Goal: Task Accomplishment & Management: Manage account settings

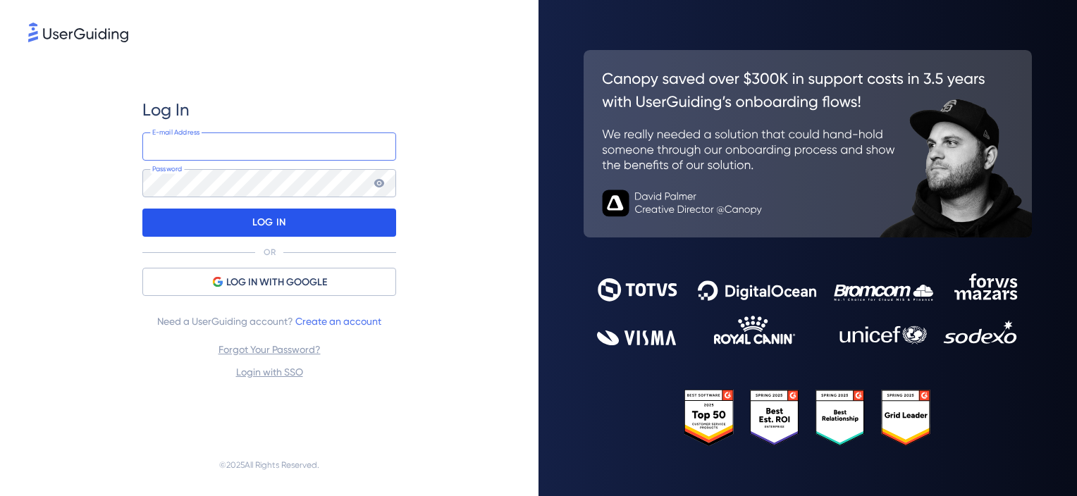
type input "[PERSON_NAME][EMAIL_ADDRESS][DOMAIN_NAME]"
click at [278, 226] on p "LOG IN" at bounding box center [268, 222] width 33 height 23
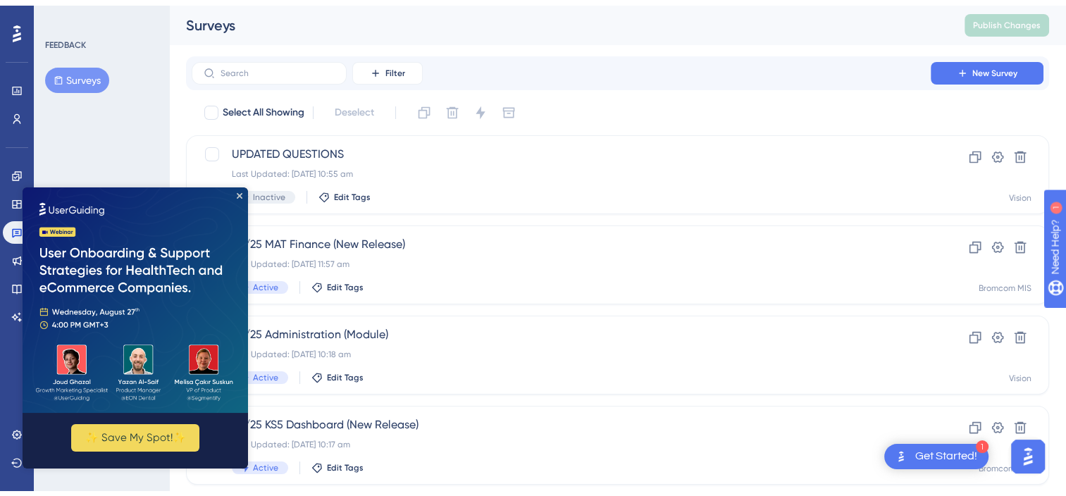
scroll to position [282, 0]
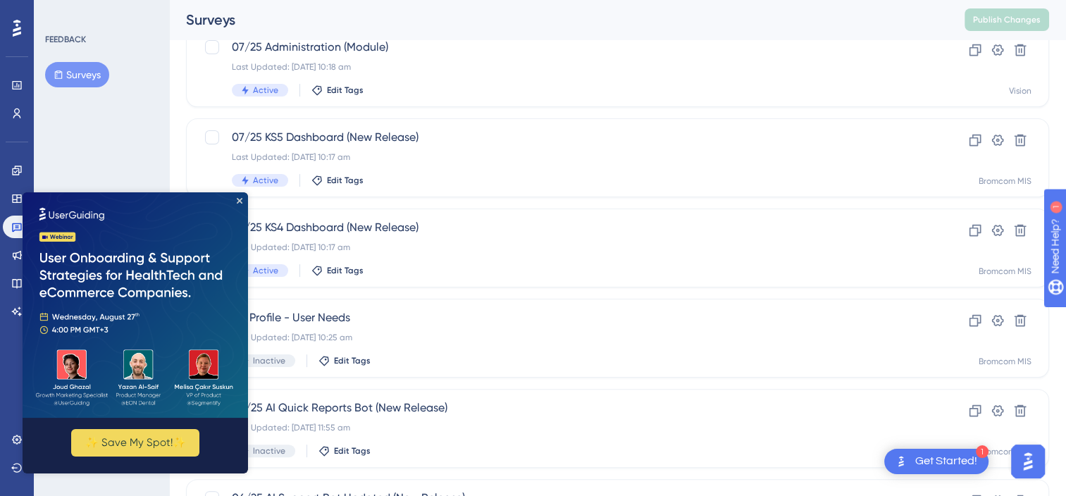
click at [239, 197] on img at bounding box center [136, 305] width 226 height 226
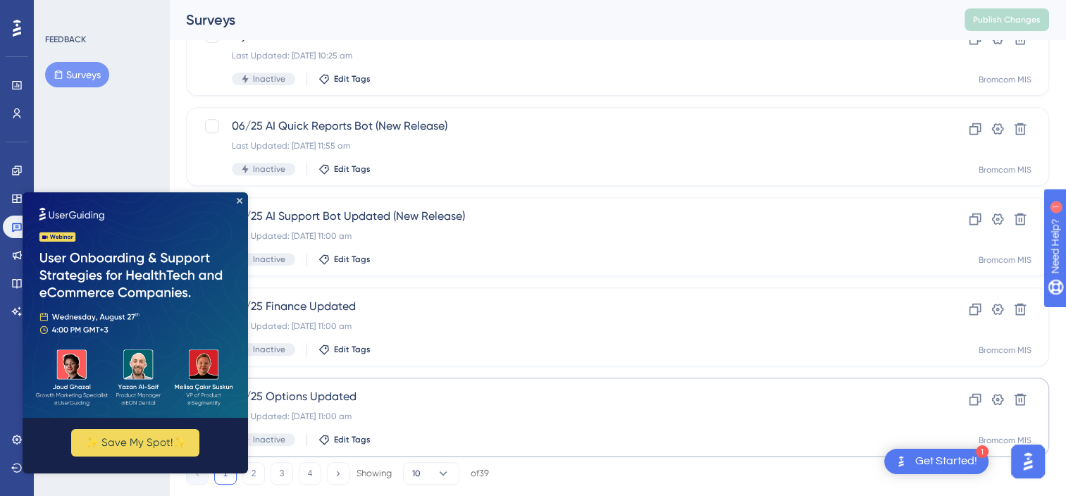
scroll to position [598, 0]
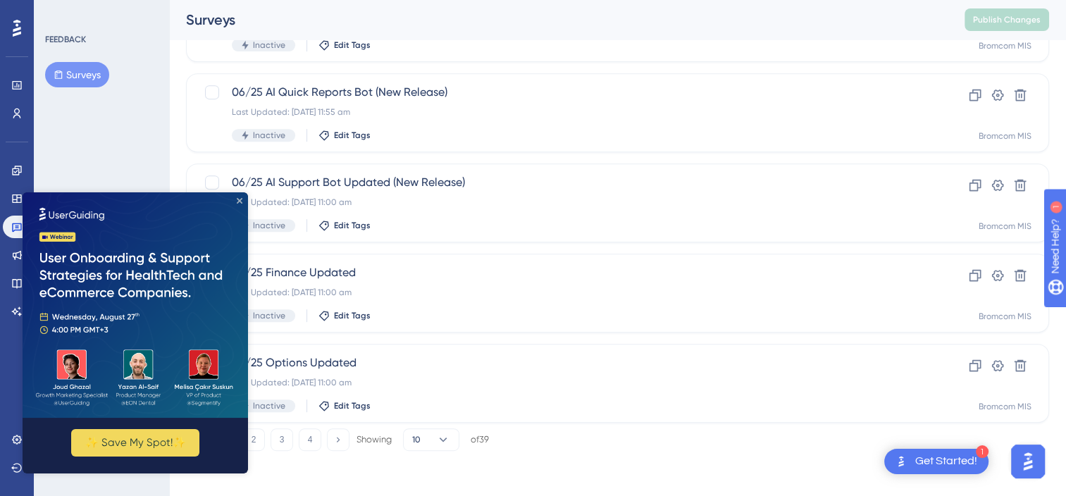
click at [240, 198] on icon "Close Preview" at bounding box center [240, 201] width 6 height 6
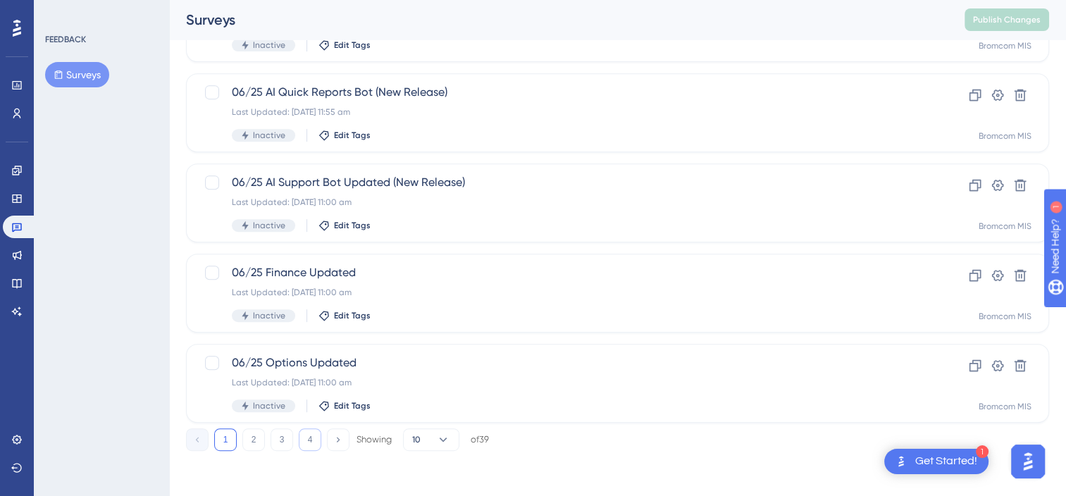
click at [306, 432] on button "4" at bounding box center [310, 440] width 23 height 23
click at [301, 441] on button "4" at bounding box center [310, 440] width 23 height 23
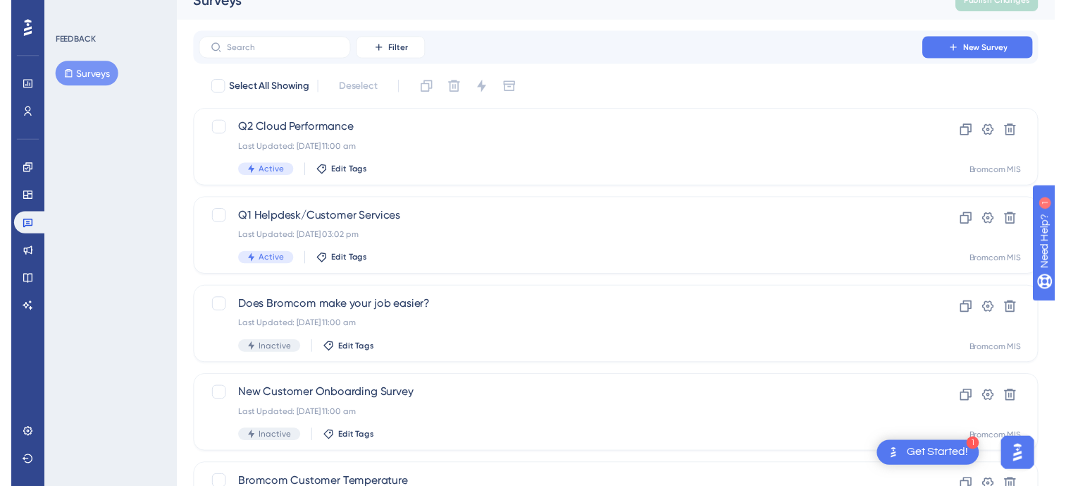
scroll to position [0, 0]
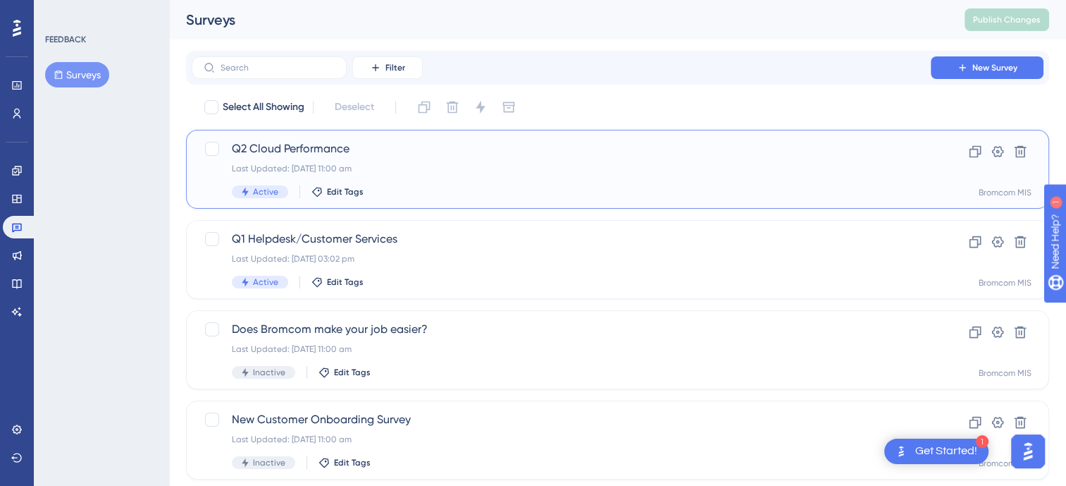
click at [268, 147] on span "Q2 Cloud Performance" at bounding box center [561, 148] width 659 height 17
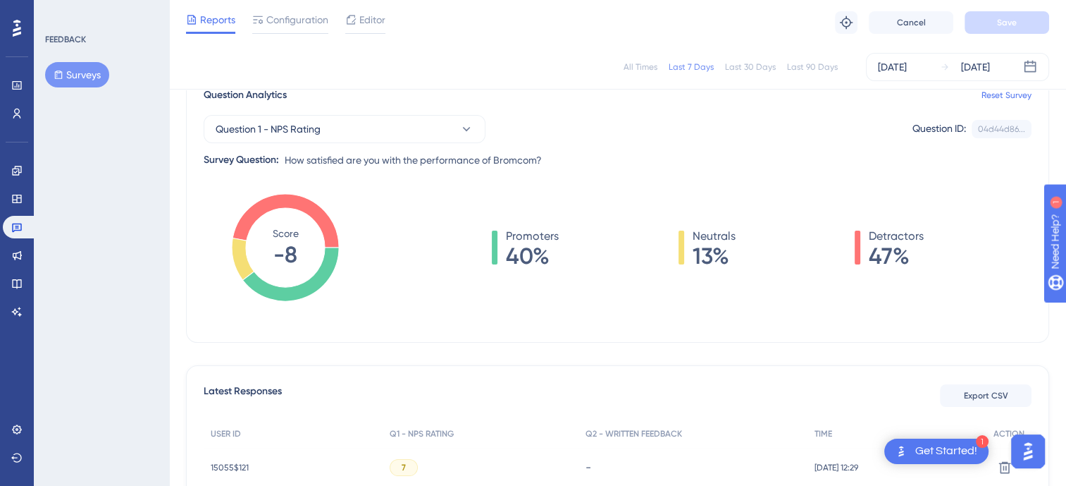
scroll to position [70, 0]
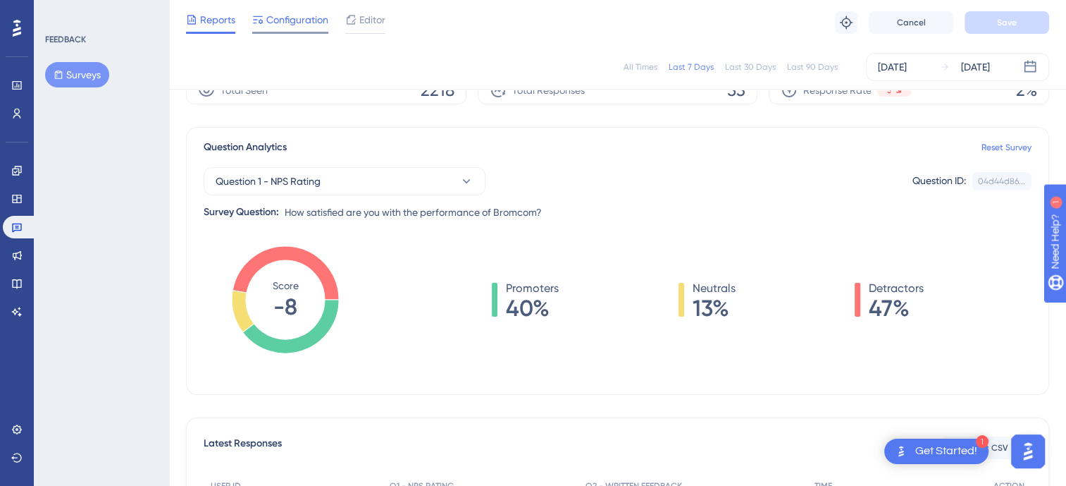
click at [313, 28] on div "Configuration" at bounding box center [290, 22] width 76 height 23
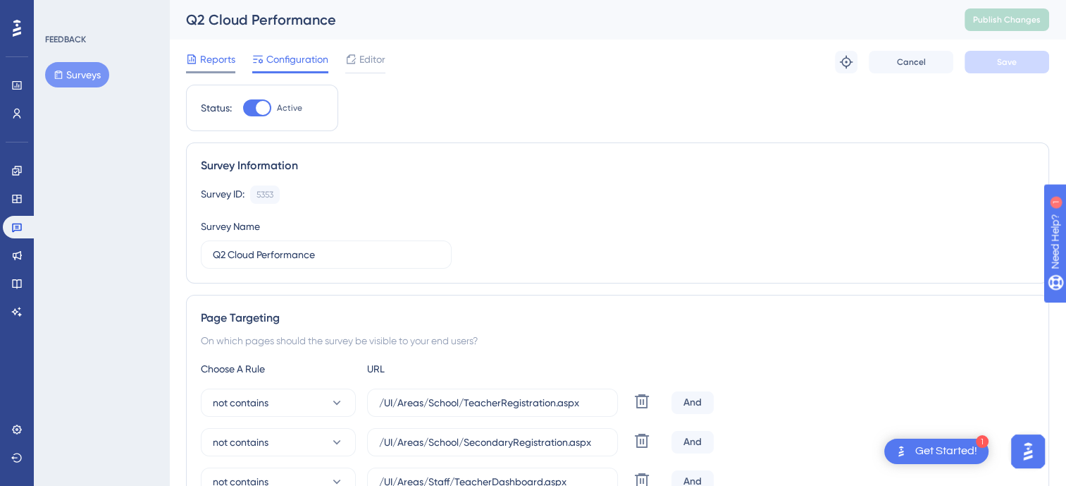
click at [225, 70] on div "Reports" at bounding box center [210, 62] width 49 height 23
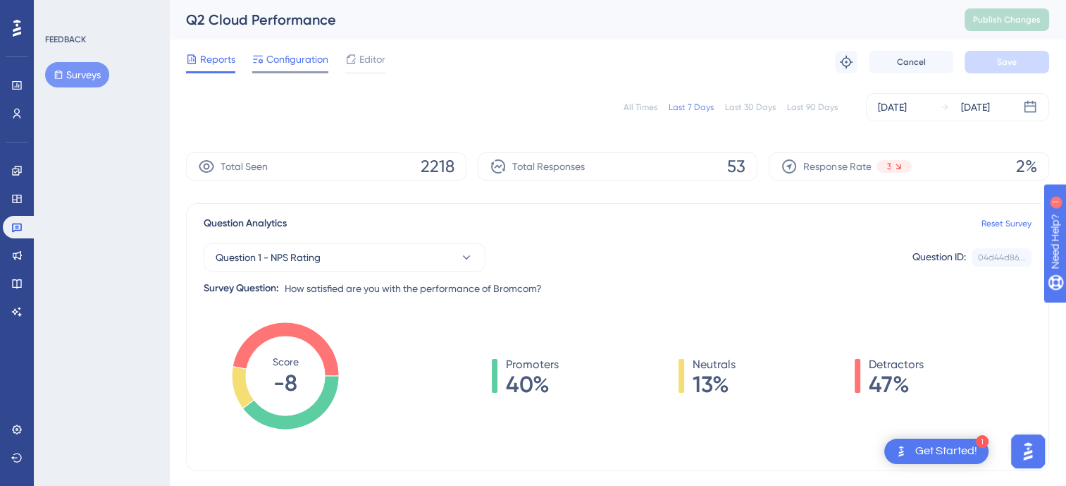
click at [273, 66] on span "Configuration" at bounding box center [297, 59] width 62 height 17
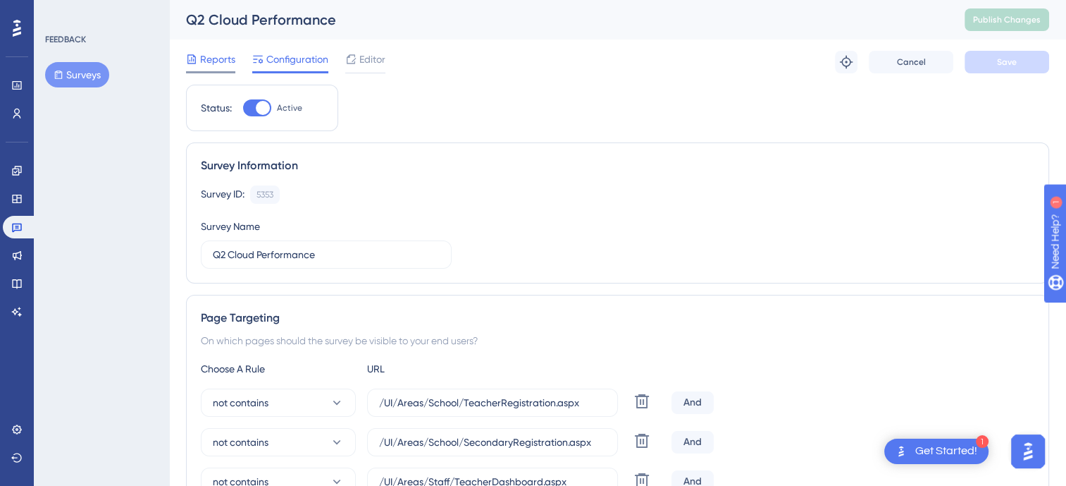
click at [219, 56] on span "Reports" at bounding box center [217, 59] width 35 height 17
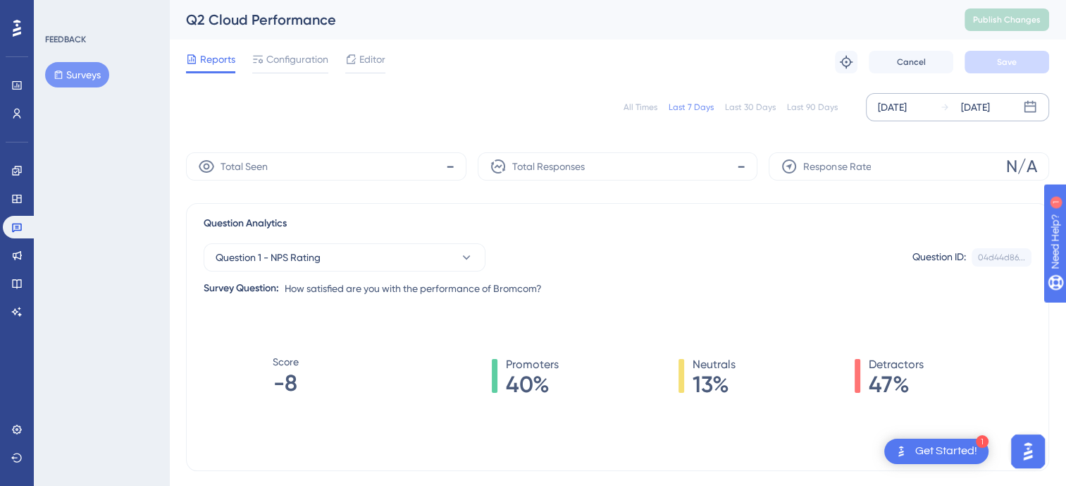
click at [907, 111] on div "[DATE]" at bounding box center [892, 107] width 29 height 17
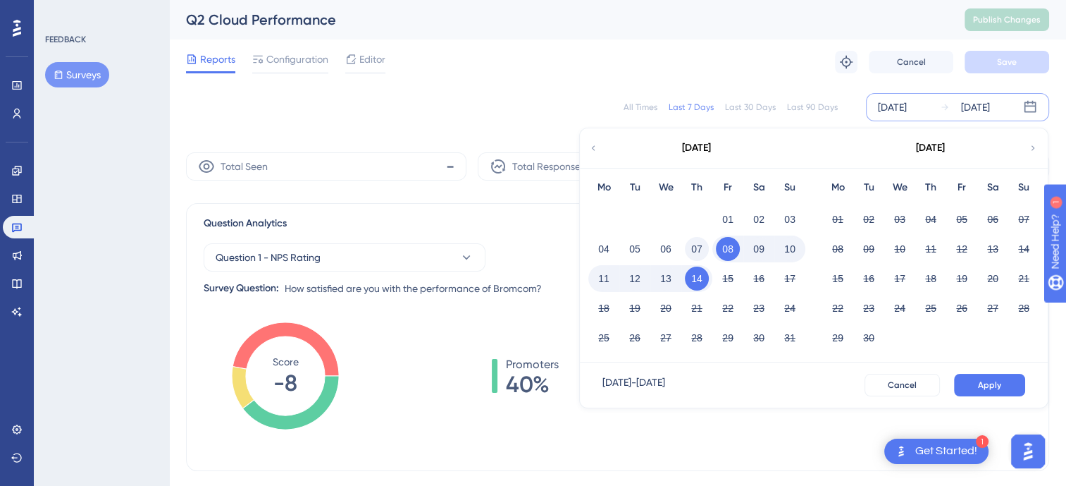
click at [699, 250] on button "07" at bounding box center [697, 249] width 24 height 24
click at [981, 374] on button "Apply" at bounding box center [989, 385] width 71 height 23
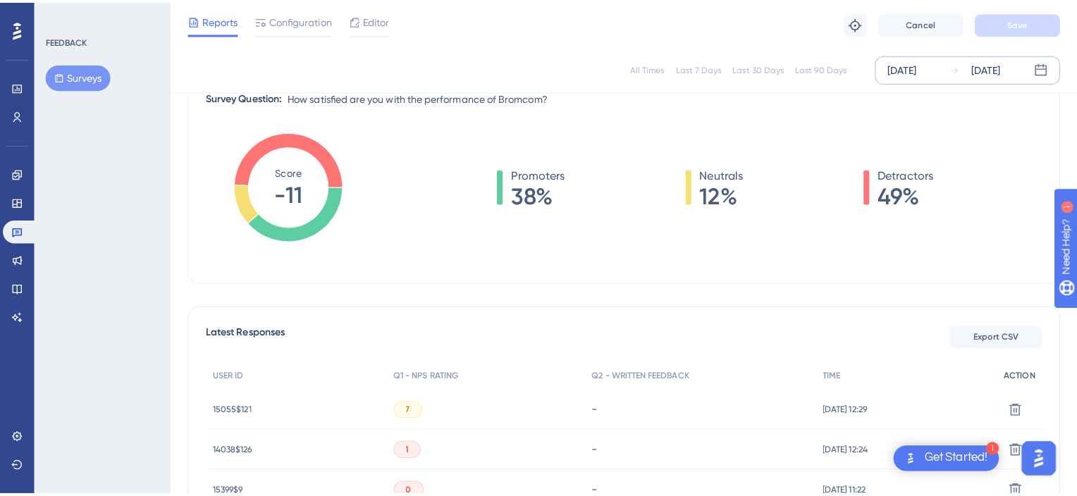
scroll to position [211, 0]
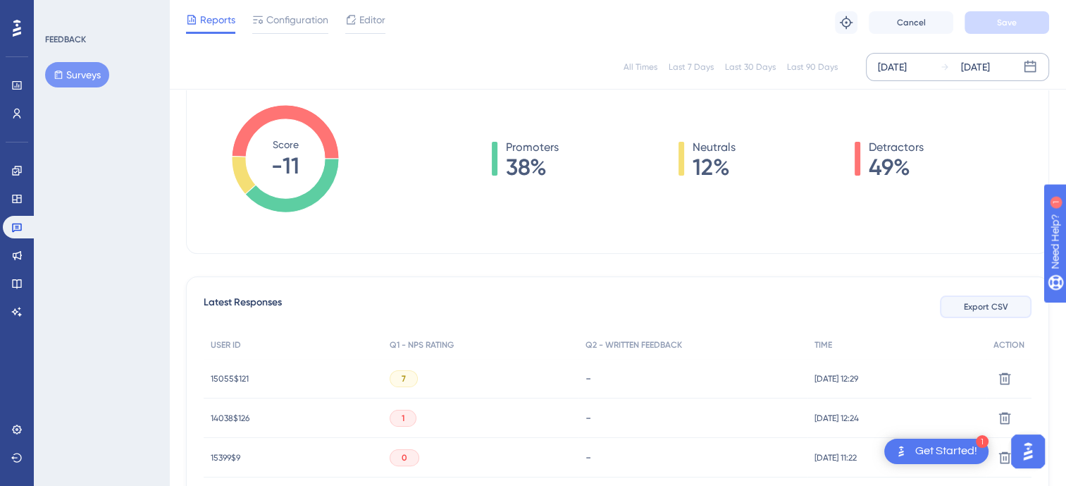
click at [991, 310] on span "Export CSV" at bounding box center [986, 306] width 44 height 11
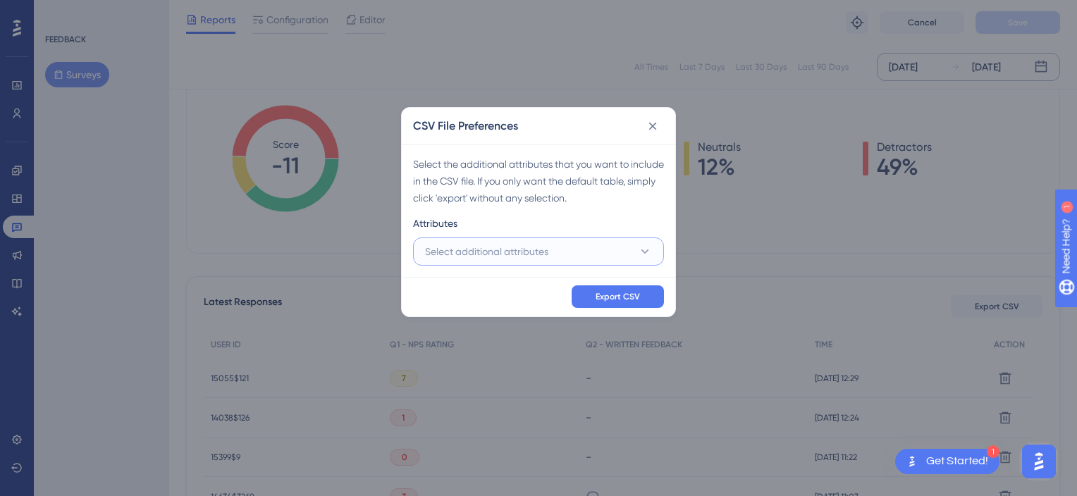
click at [542, 254] on span "Select additional attributes" at bounding box center [486, 251] width 123 height 17
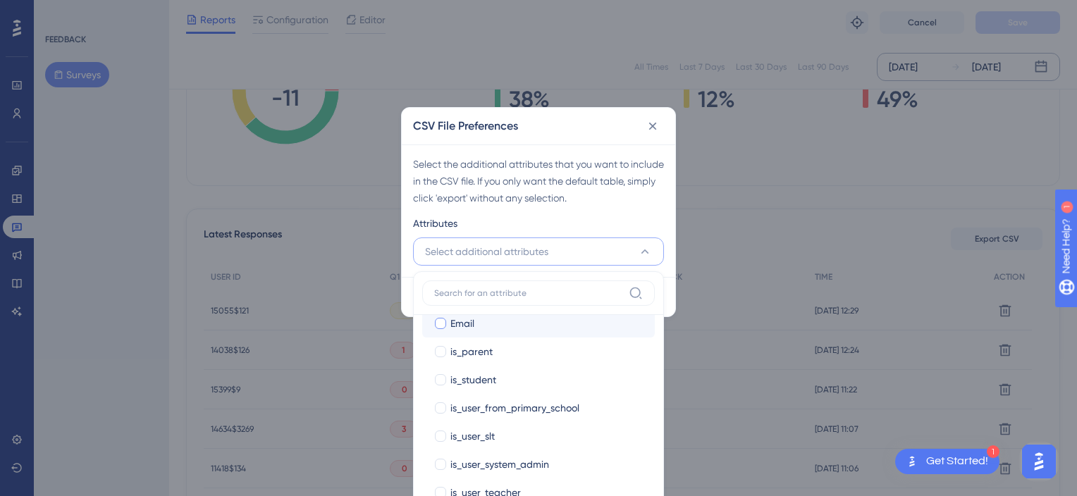
click at [479, 322] on div "Email" at bounding box center [546, 323] width 193 height 17
checkbox input "true"
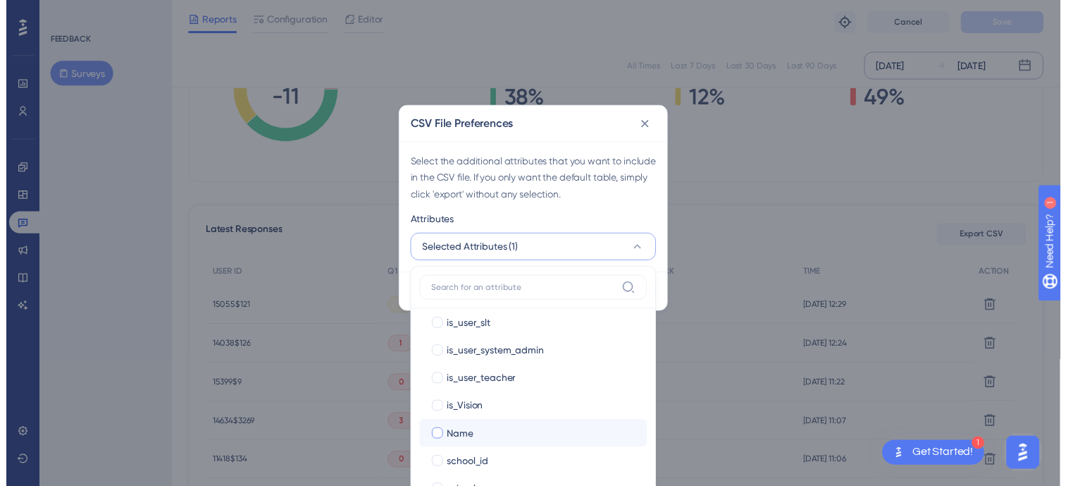
scroll to position [350, 0]
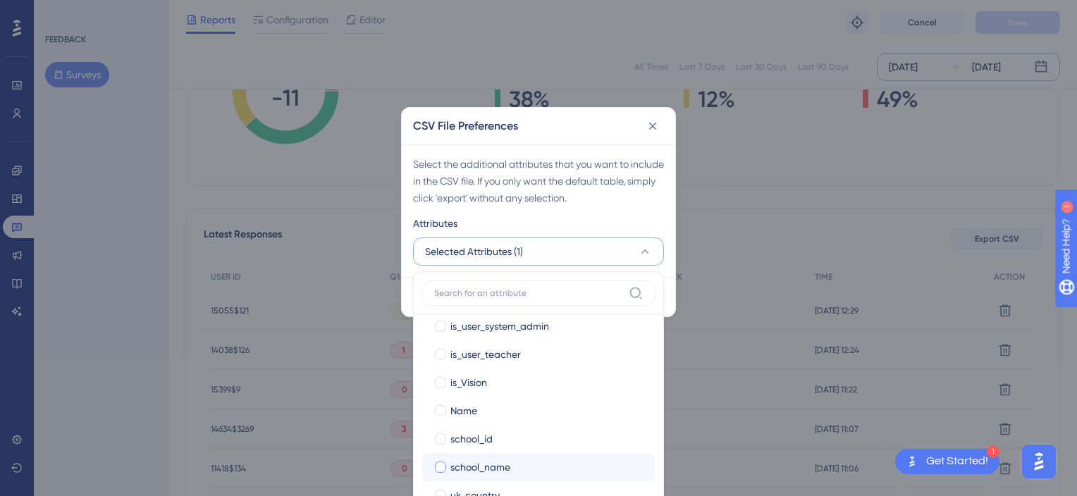
click at [493, 464] on span "school_name" at bounding box center [480, 467] width 60 height 17
checkbox input "true"
click at [629, 257] on button "Selected Attributes (2)" at bounding box center [538, 252] width 251 height 28
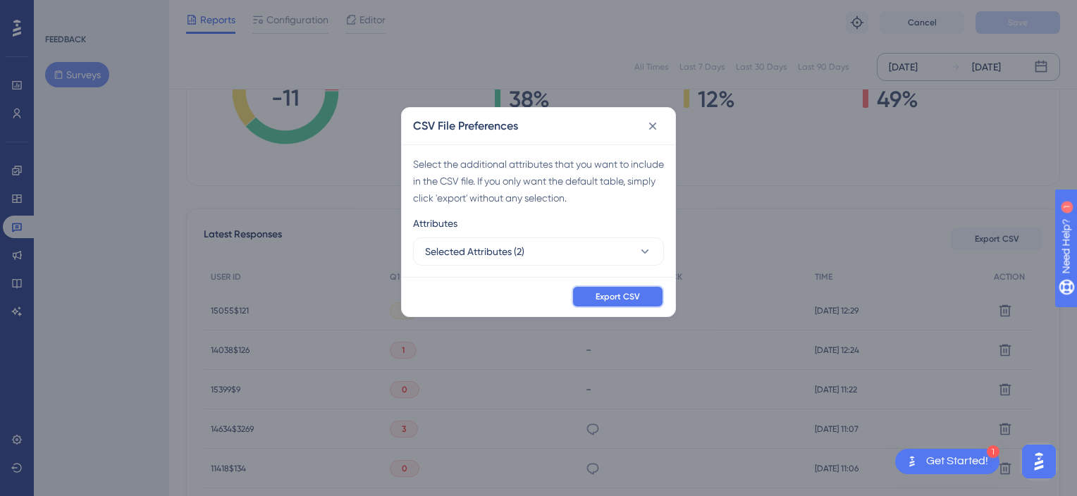
click at [605, 299] on span "Export CSV" at bounding box center [618, 296] width 44 height 11
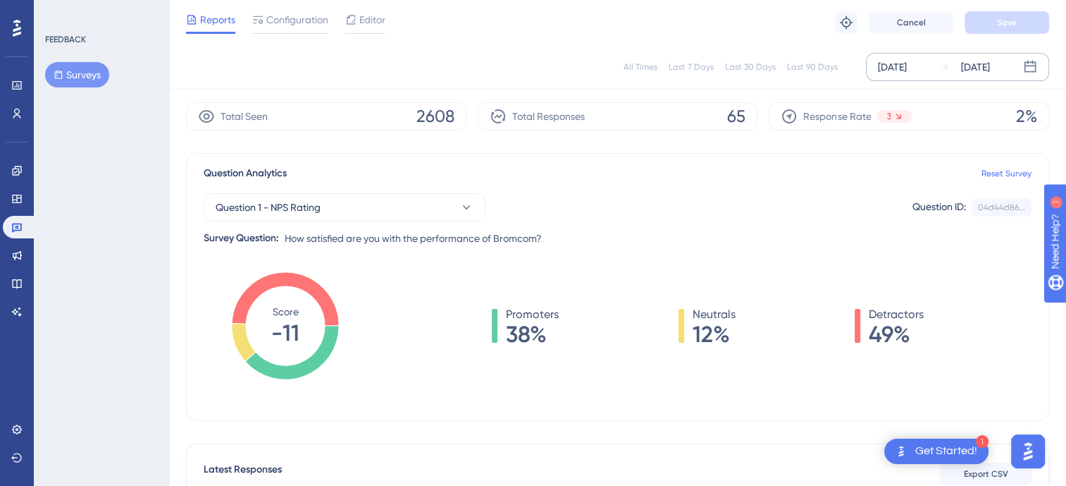
scroll to position [0, 0]
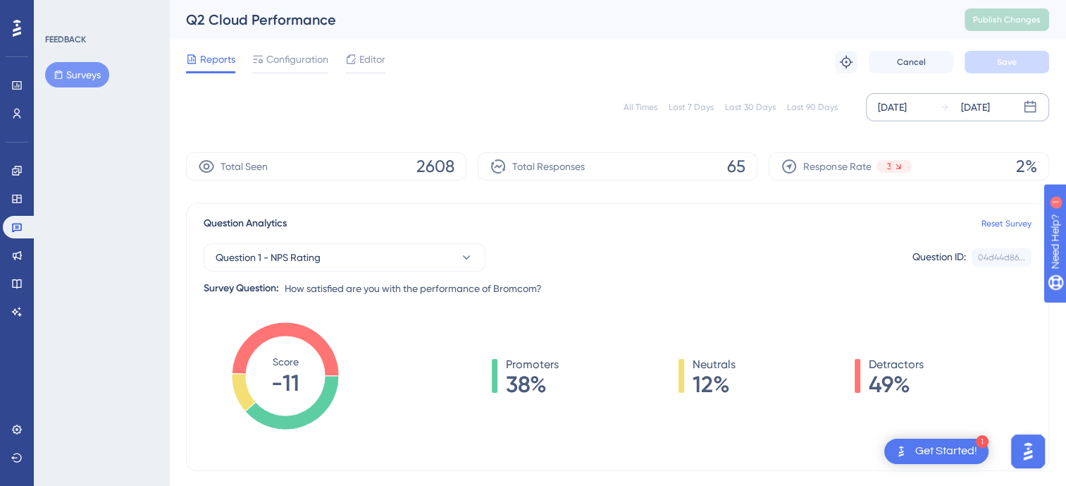
click at [648, 109] on div "All Times" at bounding box center [641, 106] width 34 height 11
click at [316, 51] on span "Configuration" at bounding box center [297, 59] width 62 height 17
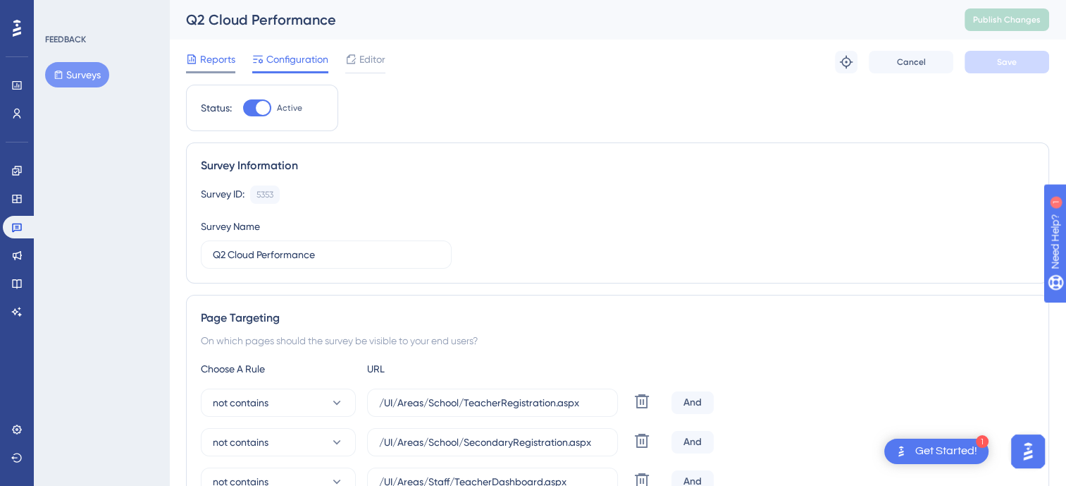
click at [213, 54] on span "Reports" at bounding box center [217, 59] width 35 height 17
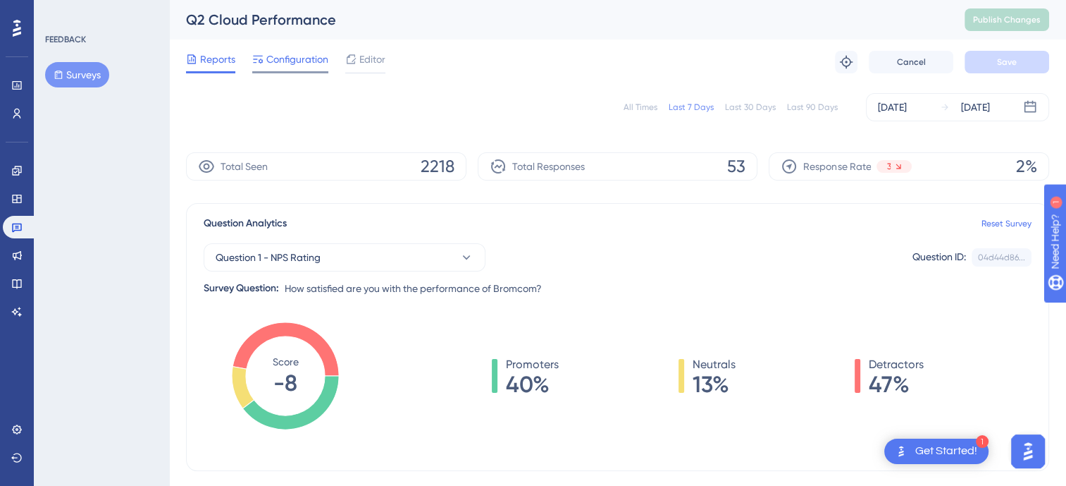
click at [264, 66] on div "Configuration" at bounding box center [290, 59] width 76 height 17
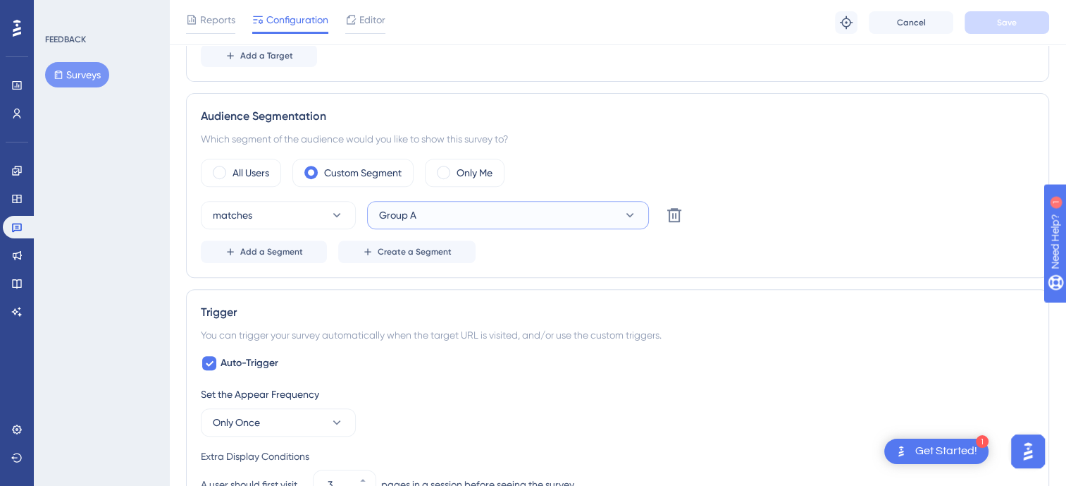
click at [414, 209] on span "Group A" at bounding box center [397, 215] width 37 height 17
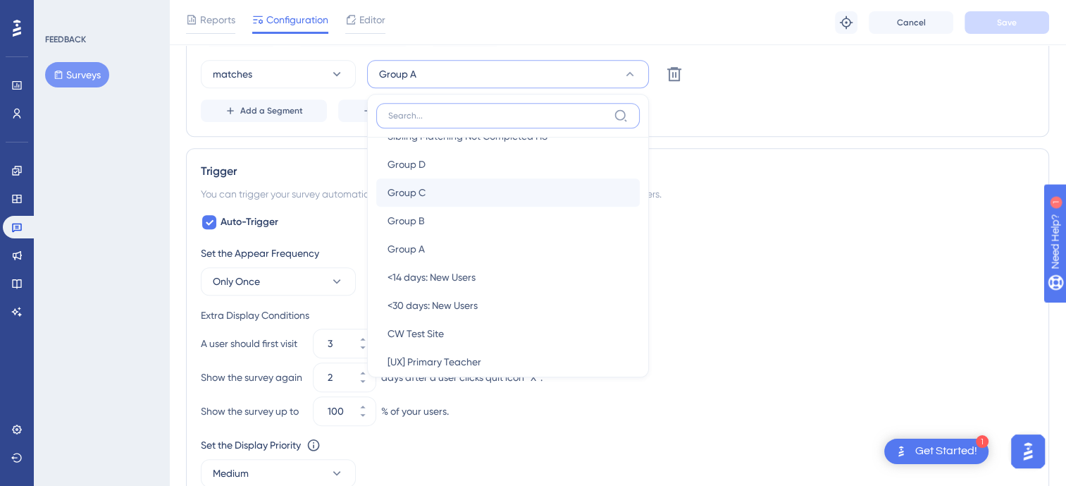
scroll to position [448, 0]
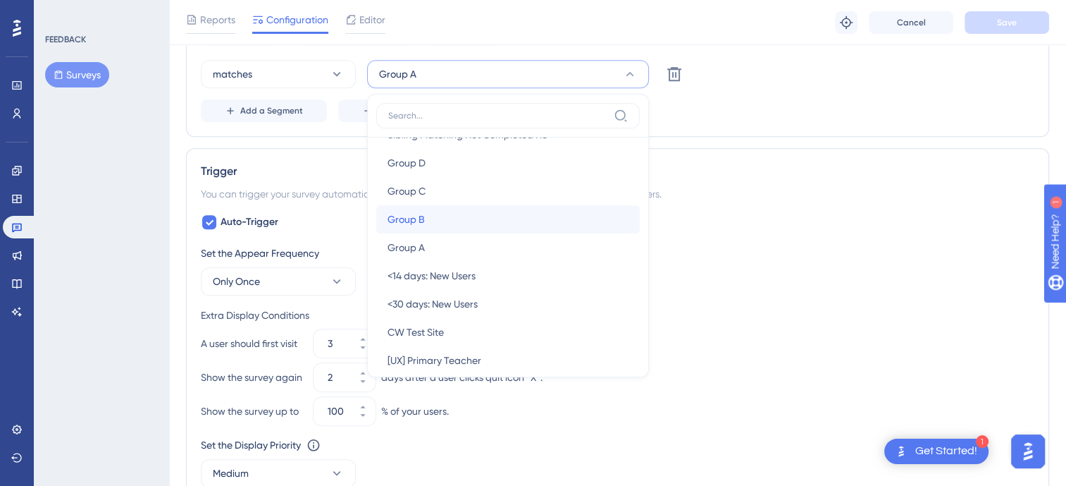
click at [449, 206] on div "Group B Group B" at bounding box center [508, 219] width 241 height 28
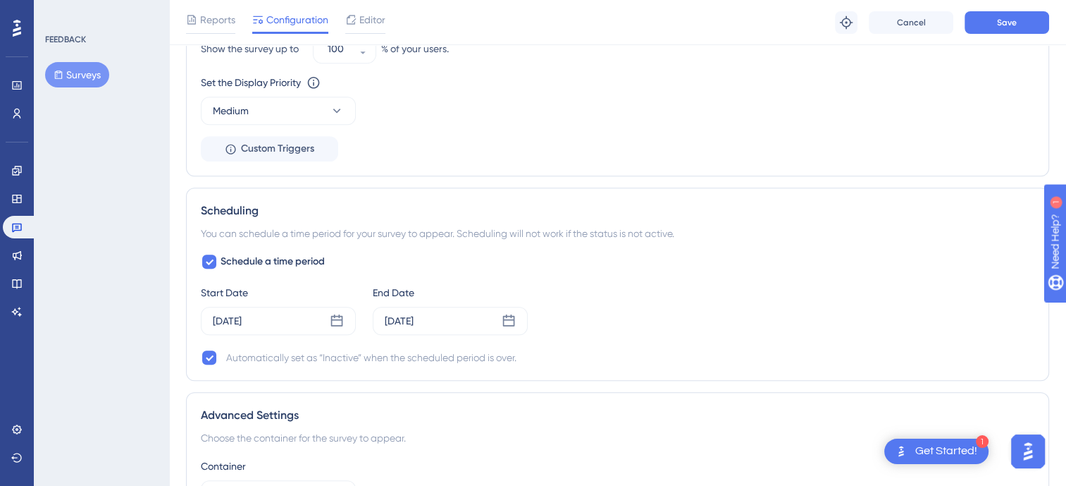
scroll to position [1187, 0]
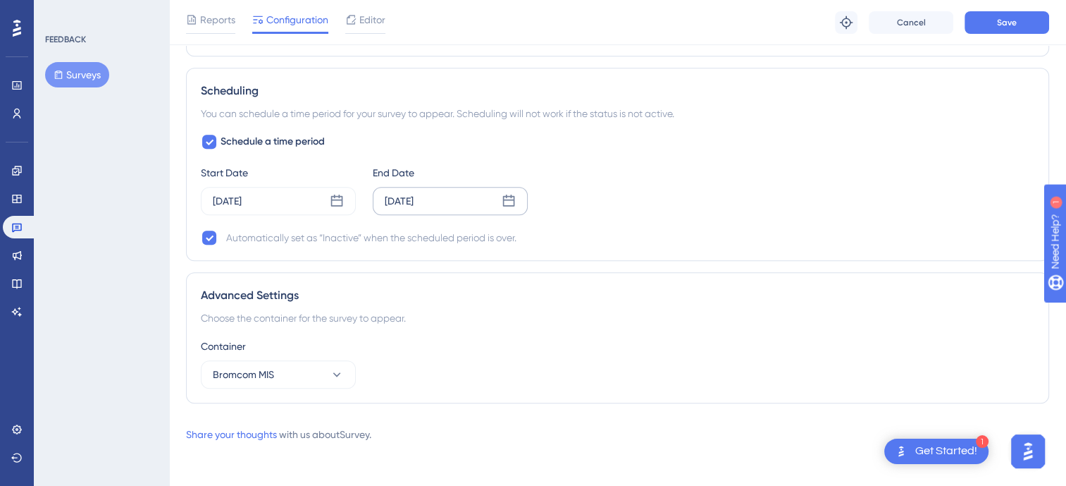
click at [489, 197] on div "[DATE]" at bounding box center [450, 201] width 155 height 28
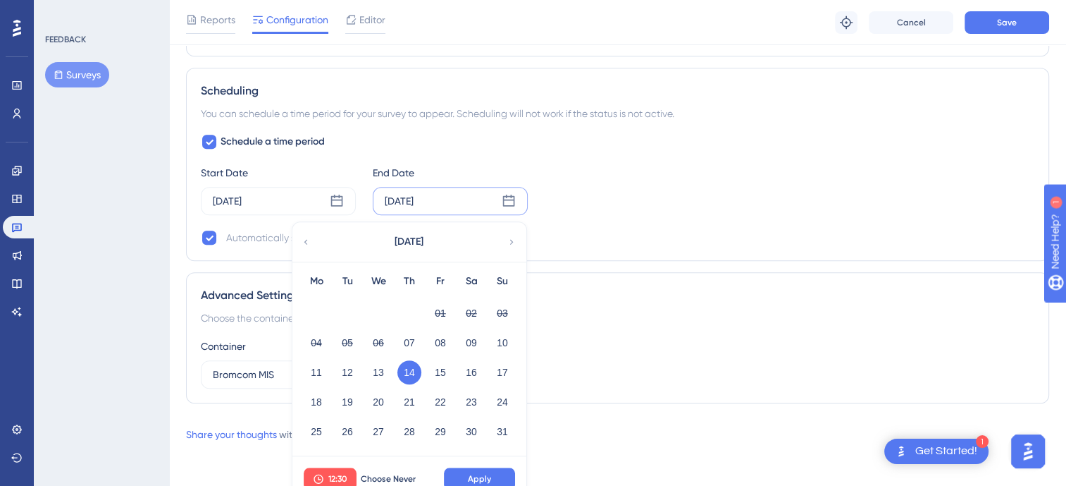
click at [511, 239] on icon at bounding box center [512, 241] width 4 height 5
click at [412, 336] on button "11" at bounding box center [410, 343] width 24 height 24
click at [486, 474] on span "Apply" at bounding box center [479, 478] width 23 height 11
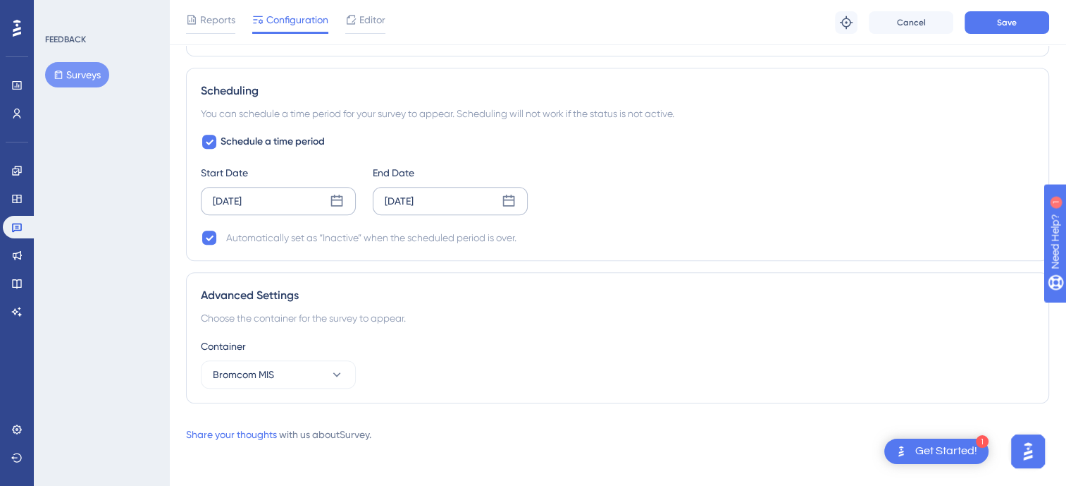
click at [352, 198] on div "[DATE]" at bounding box center [278, 201] width 155 height 28
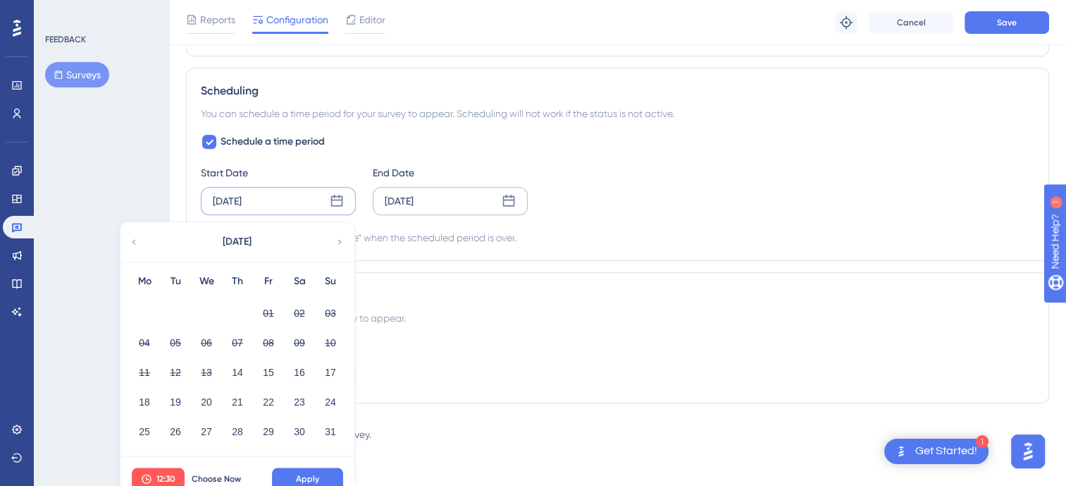
click at [340, 236] on icon at bounding box center [340, 241] width 10 height 13
click at [327, 304] on button "07" at bounding box center [331, 313] width 24 height 24
click at [238, 310] on button "04" at bounding box center [238, 313] width 24 height 24
click at [316, 476] on span "Apply" at bounding box center [307, 478] width 23 height 11
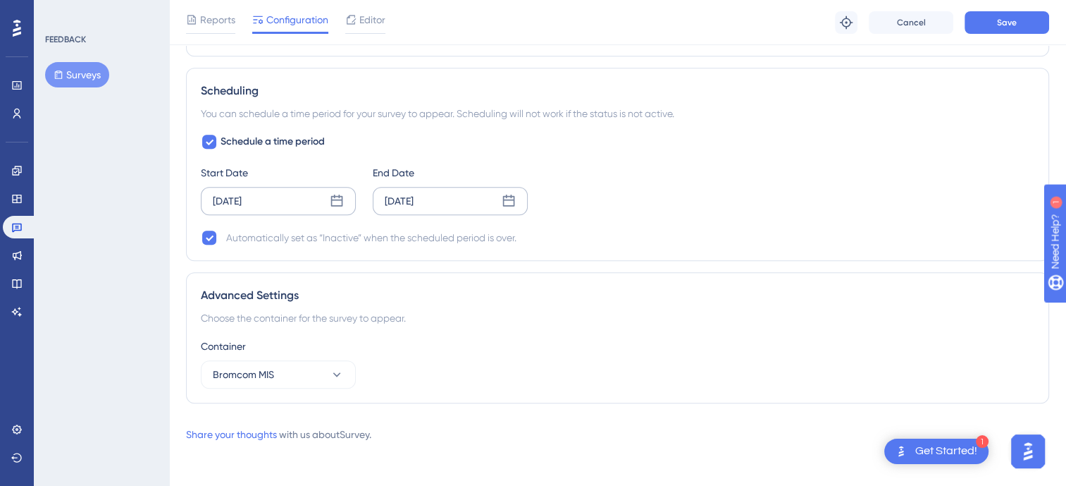
click at [519, 200] on div "[DATE]" at bounding box center [450, 201] width 155 height 28
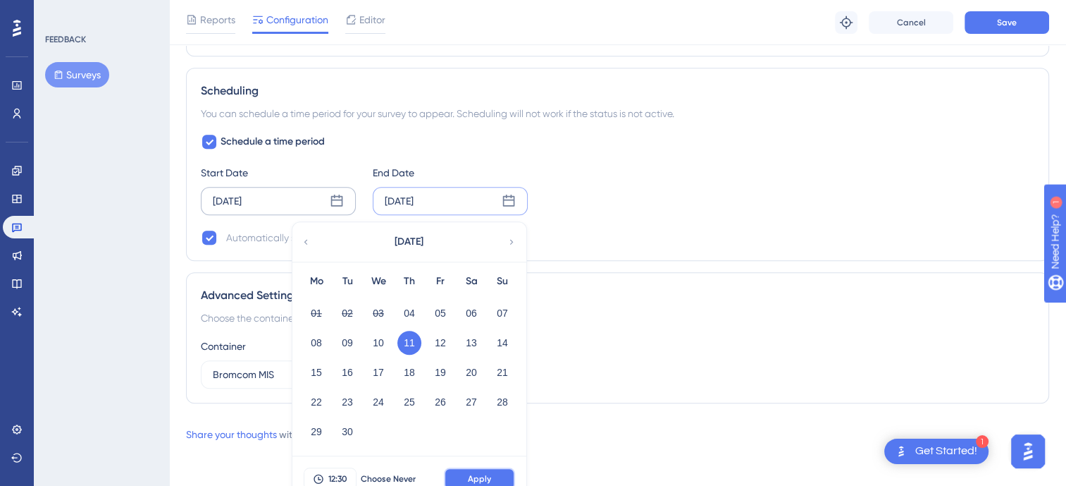
click at [474, 468] on button "Apply" at bounding box center [479, 478] width 71 height 23
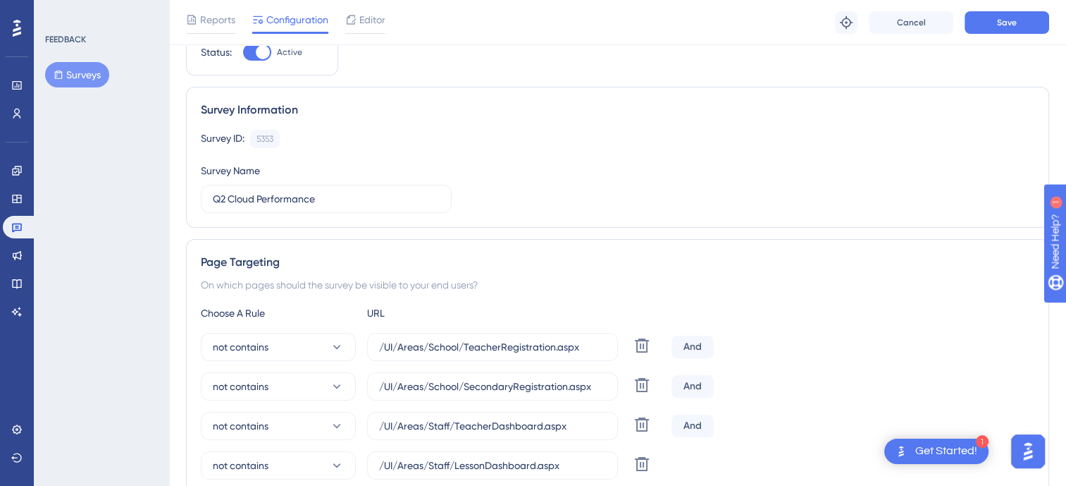
scroll to position [0, 0]
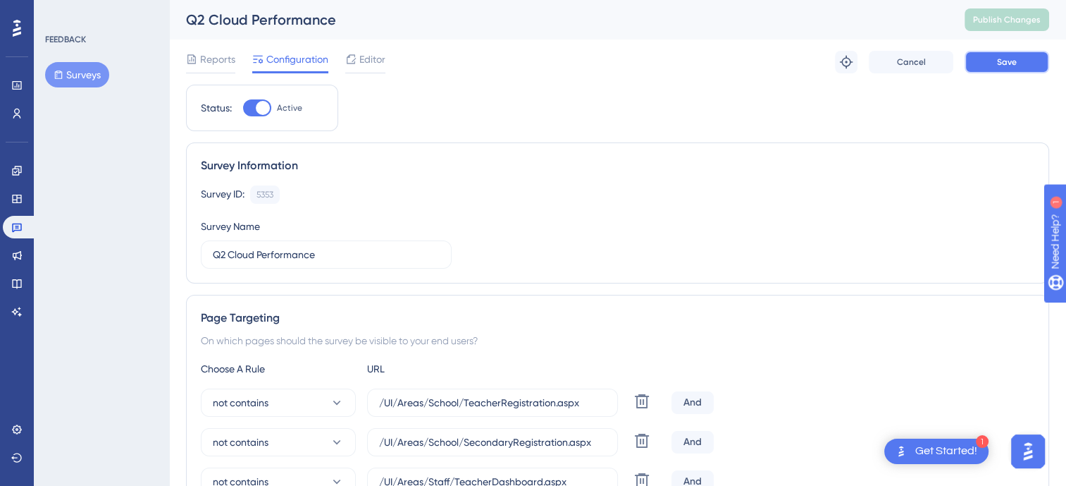
click at [1015, 56] on span "Save" at bounding box center [1007, 61] width 20 height 11
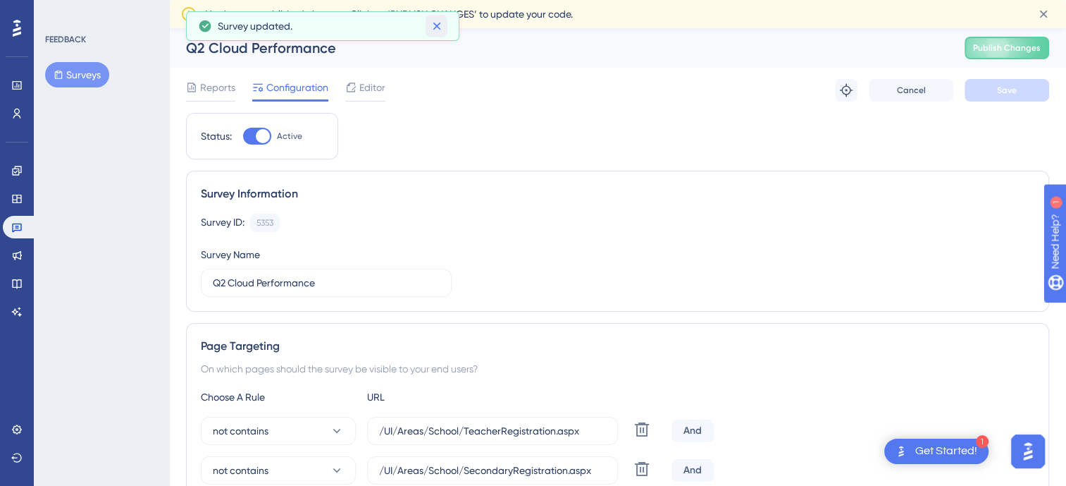
click at [443, 17] on button at bounding box center [437, 26] width 22 height 23
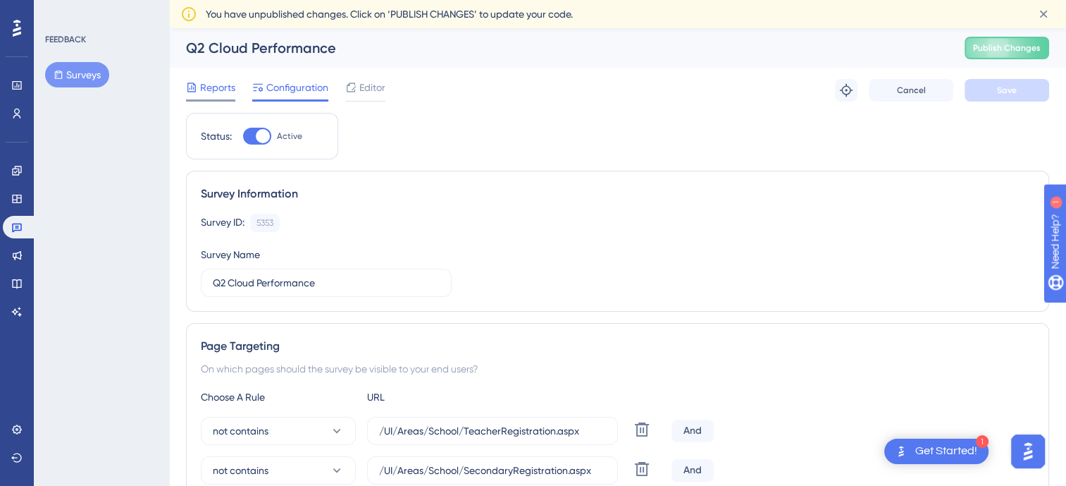
click at [207, 83] on span "Reports" at bounding box center [217, 87] width 35 height 17
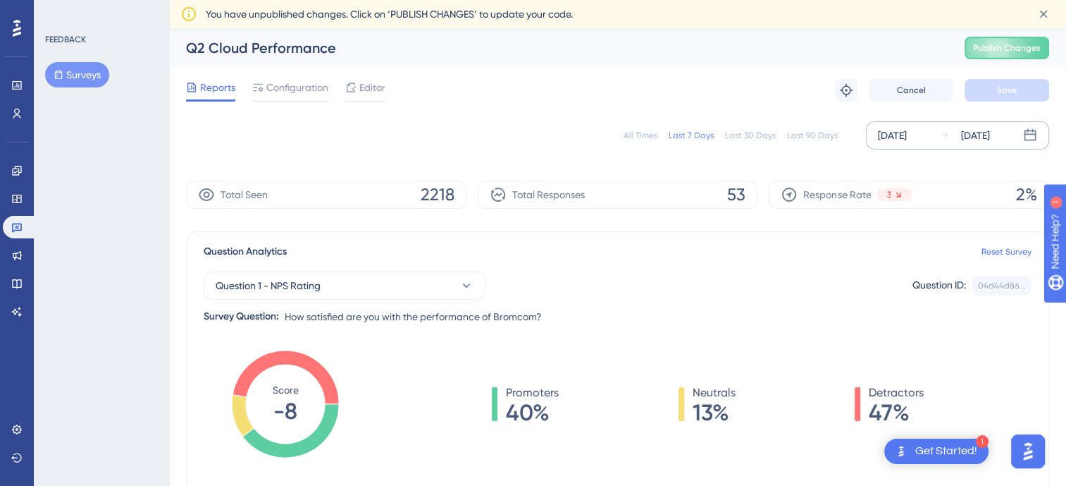
click at [897, 132] on div "[DATE]" at bounding box center [892, 135] width 29 height 17
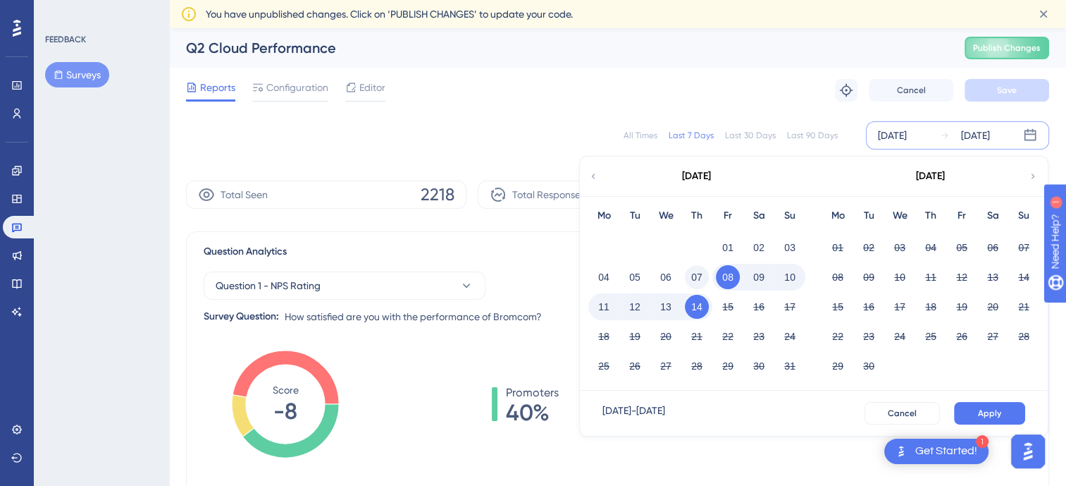
click at [705, 274] on button "07" at bounding box center [697, 277] width 24 height 24
click at [972, 415] on button "Apply" at bounding box center [989, 413] width 71 height 23
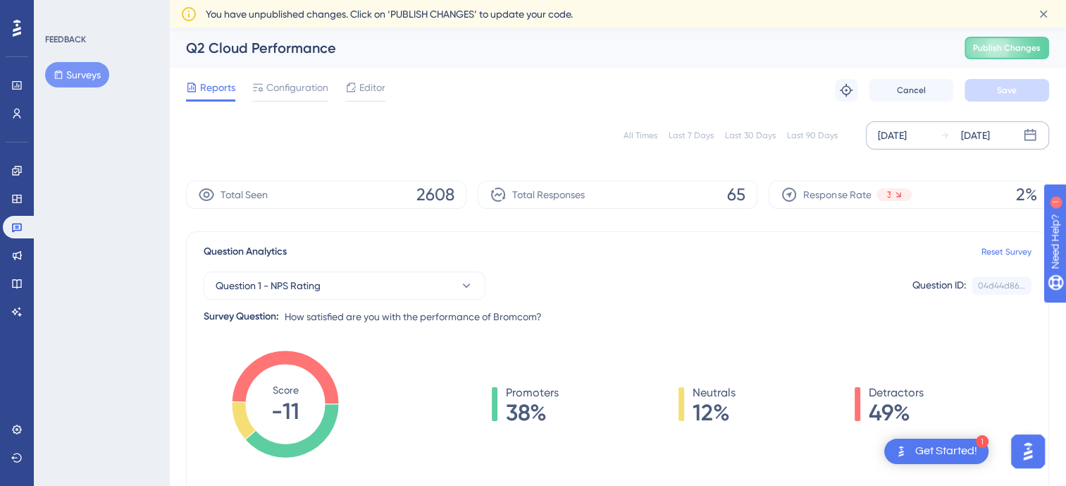
click at [651, 137] on div "All Times" at bounding box center [641, 135] width 34 height 11
click at [701, 135] on div "Last 7 Days" at bounding box center [691, 135] width 45 height 11
click at [907, 140] on div "[DATE]" at bounding box center [892, 135] width 29 height 17
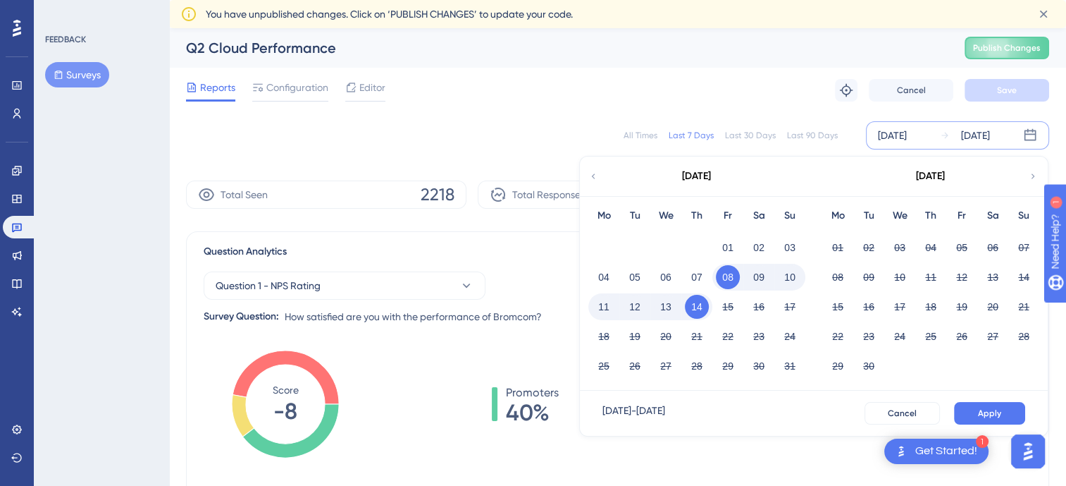
click at [709, 273] on div "07" at bounding box center [697, 277] width 31 height 27
click at [702, 273] on button "07" at bounding box center [697, 277] width 24 height 24
click at [967, 414] on button "Apply" at bounding box center [989, 413] width 71 height 23
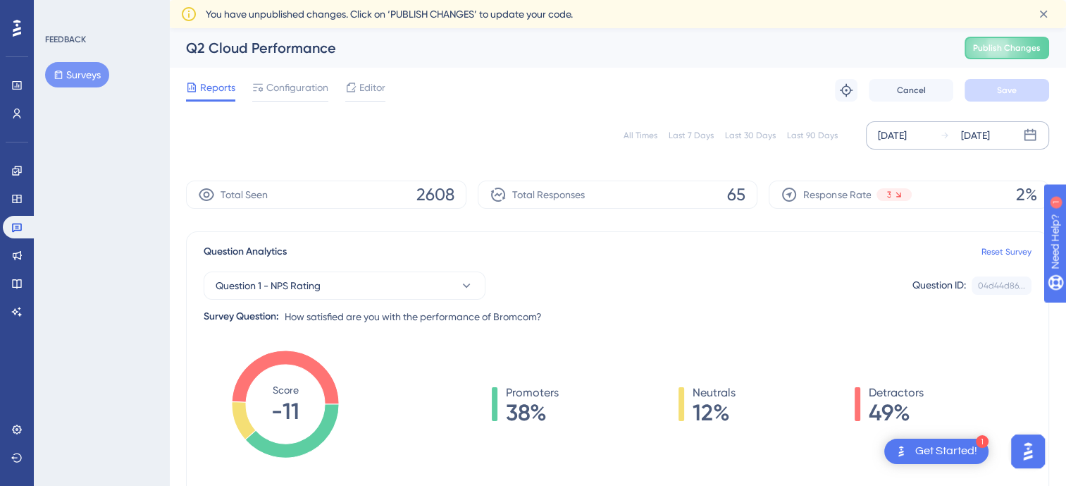
click at [65, 85] on button "Surveys" at bounding box center [77, 74] width 64 height 25
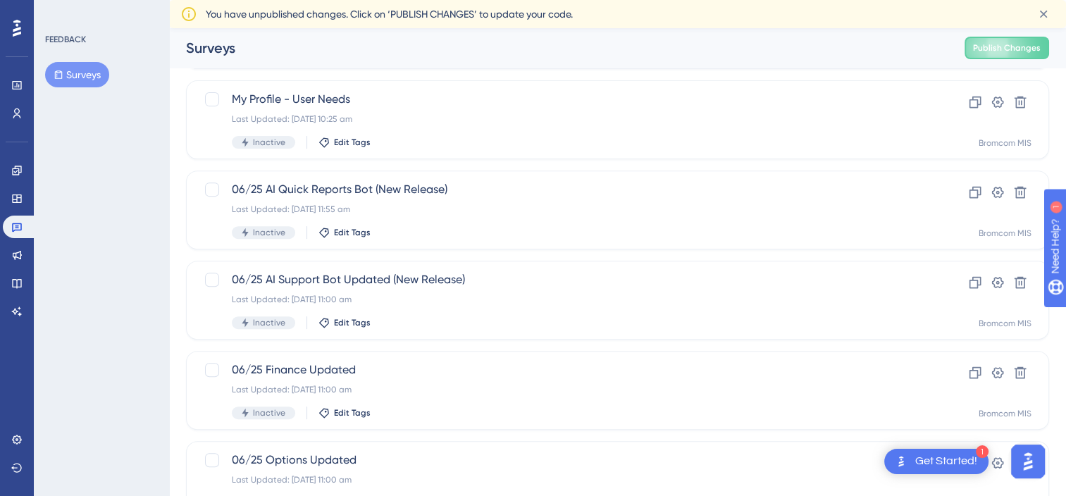
scroll to position [598, 0]
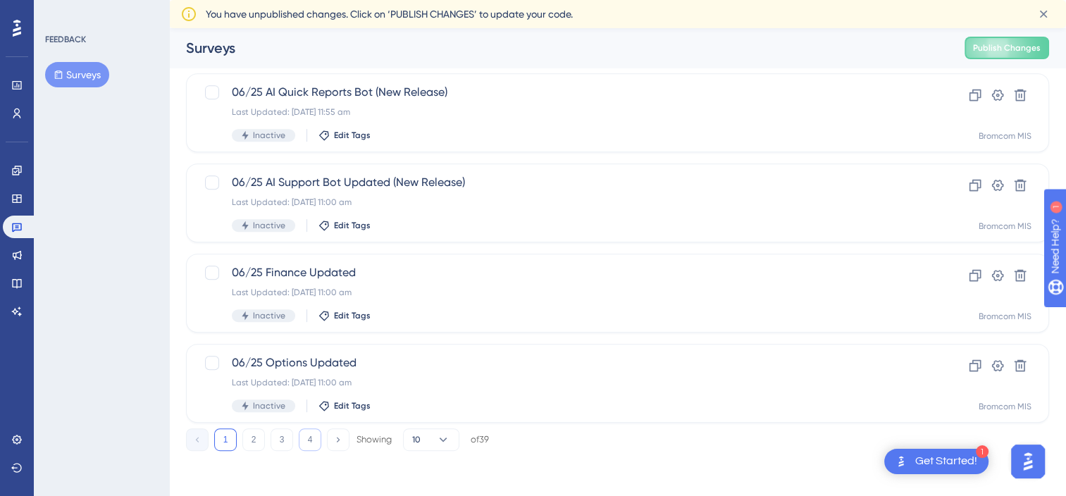
click at [312, 445] on button "4" at bounding box center [310, 440] width 23 height 23
click at [278, 438] on button "3" at bounding box center [282, 440] width 23 height 23
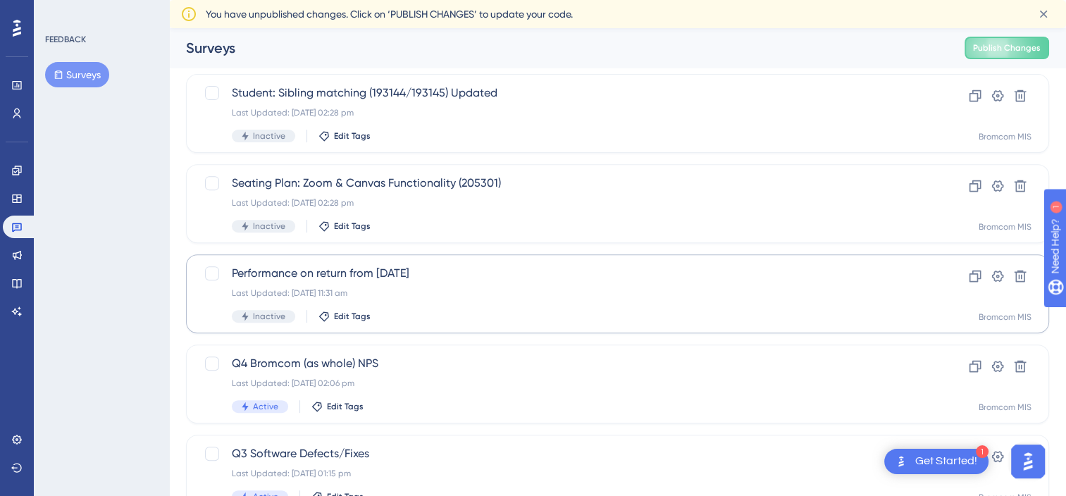
scroll to position [598, 0]
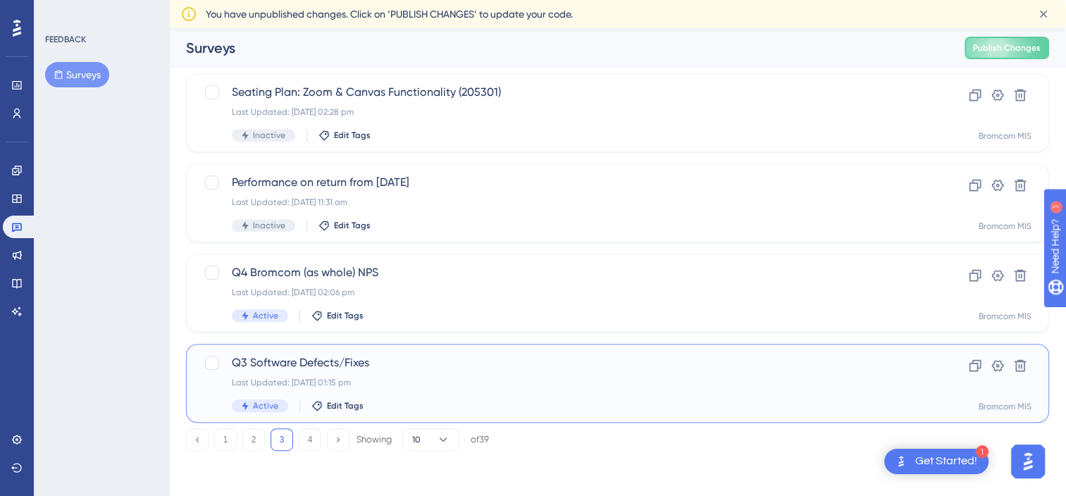
click at [288, 362] on span "Q3 Software Defects/Fixes" at bounding box center [561, 363] width 659 height 17
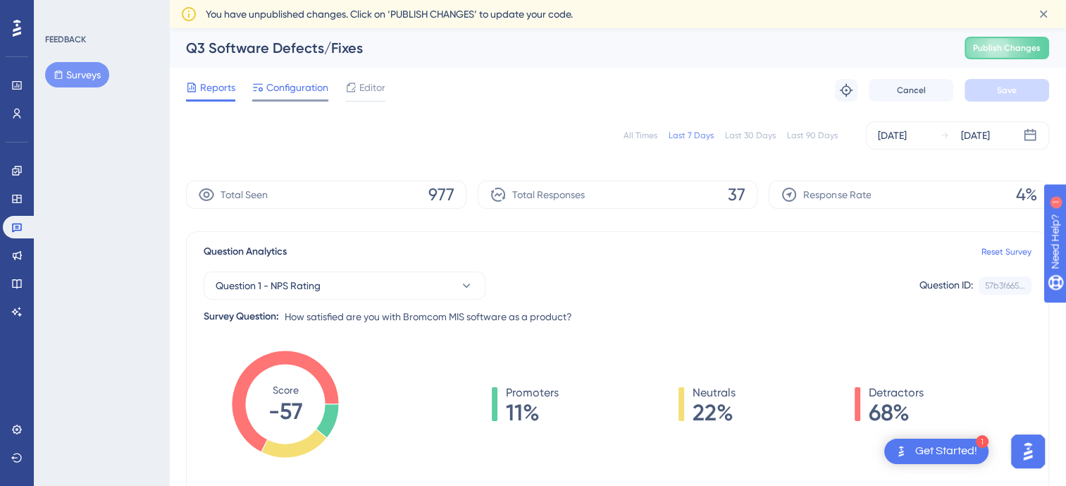
click at [301, 85] on span "Configuration" at bounding box center [297, 87] width 62 height 17
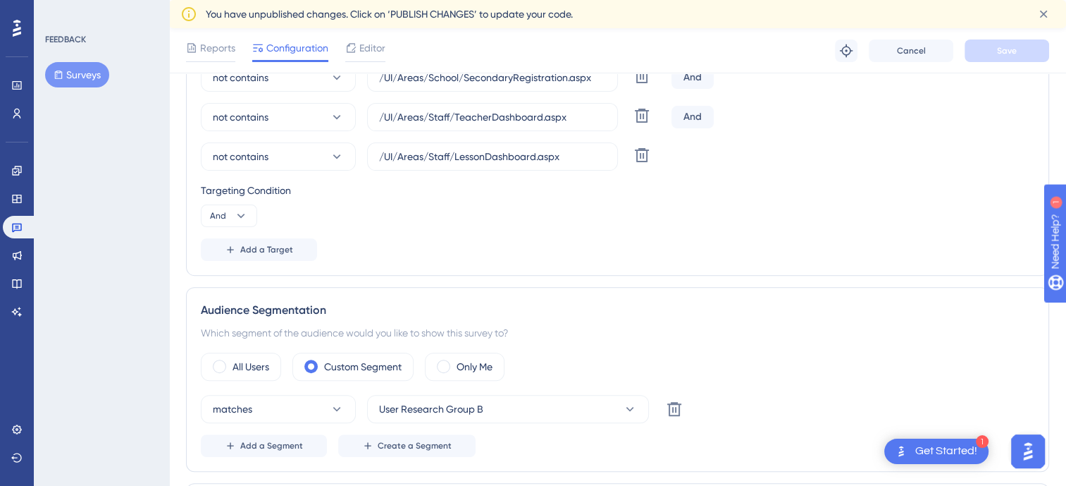
scroll to position [510, 0]
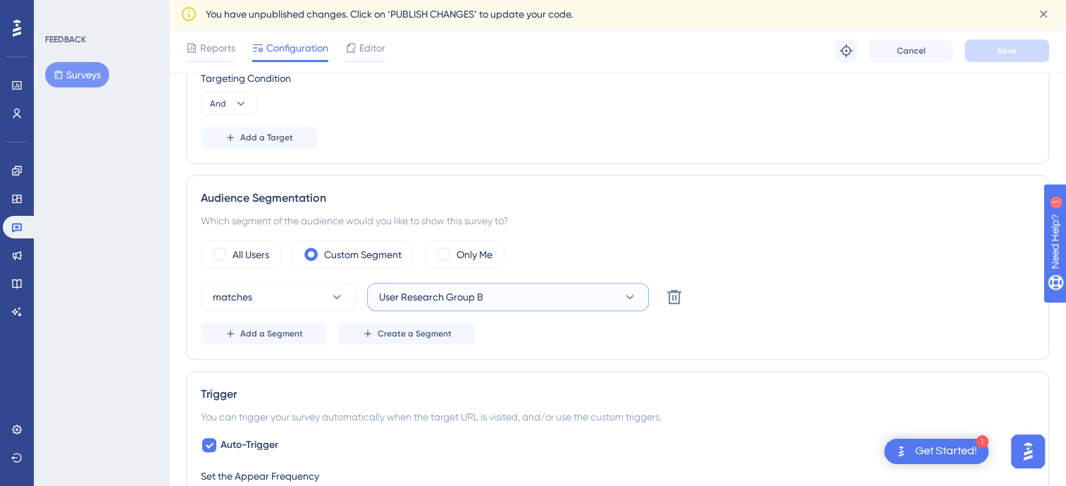
click at [525, 289] on button "User Research Group B" at bounding box center [508, 297] width 282 height 28
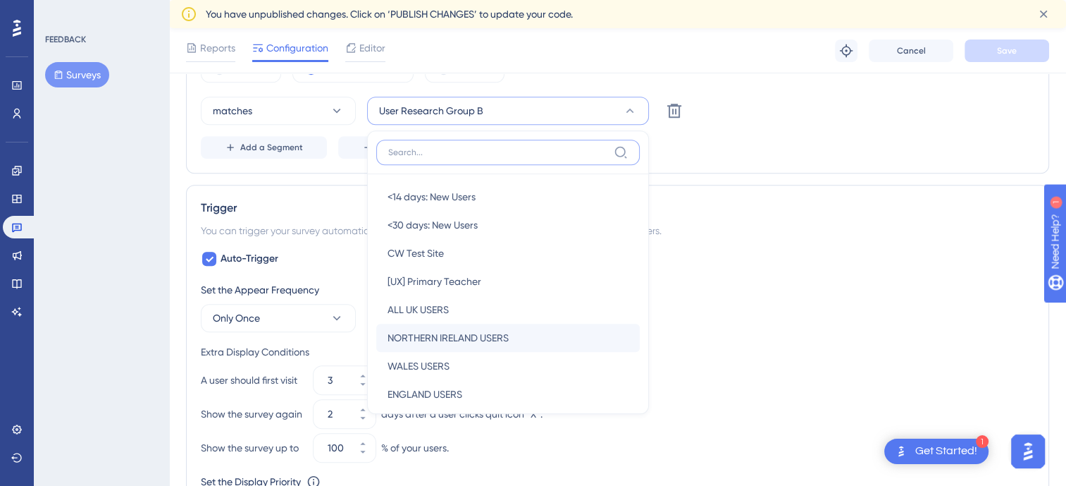
scroll to position [352, 0]
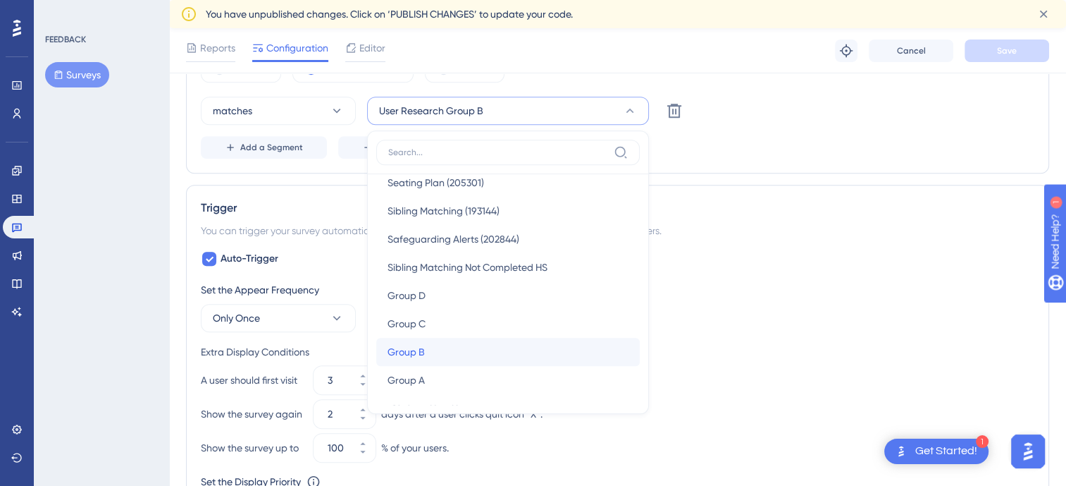
click at [447, 347] on div "Group B Group B" at bounding box center [508, 352] width 241 height 28
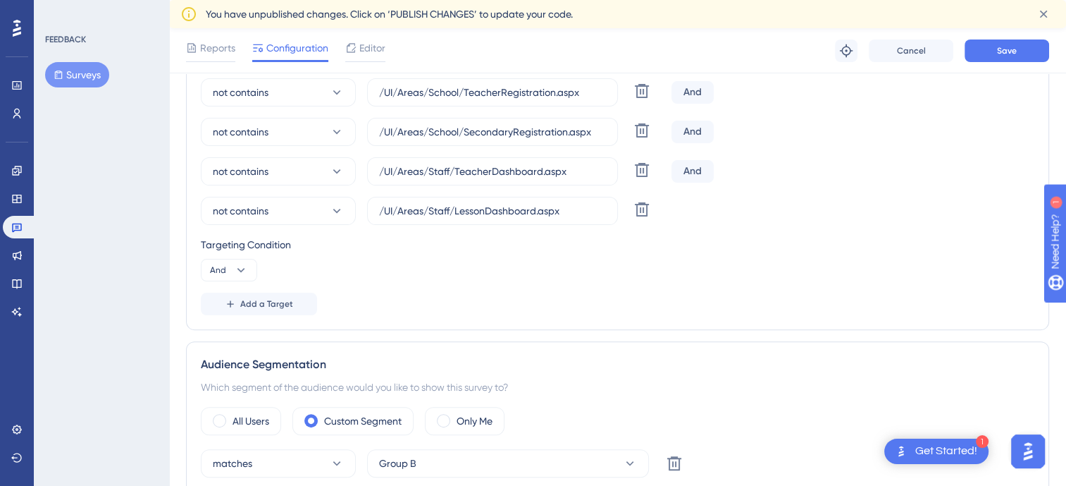
scroll to position [0, 0]
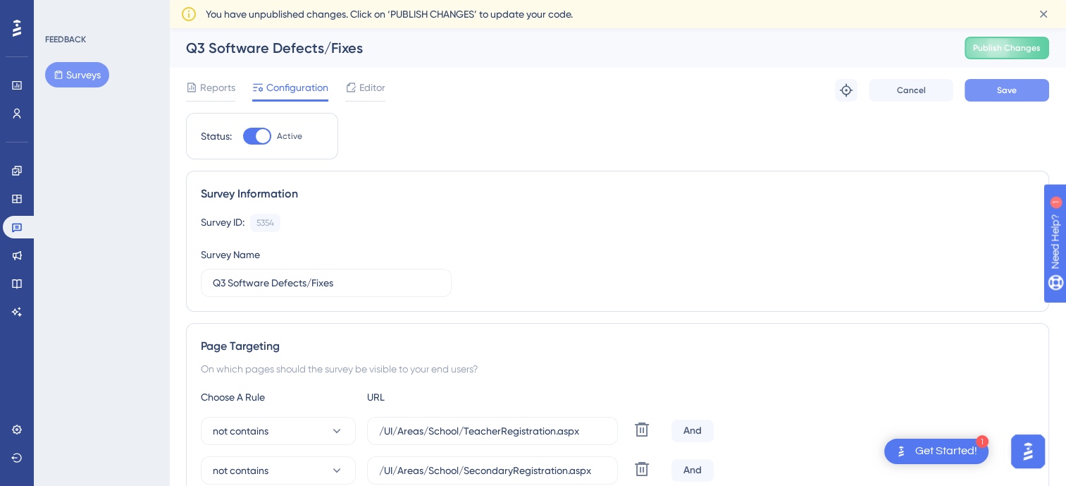
click at [1002, 90] on span "Save" at bounding box center [1007, 90] width 20 height 11
click at [219, 84] on span "Reports" at bounding box center [217, 87] width 35 height 17
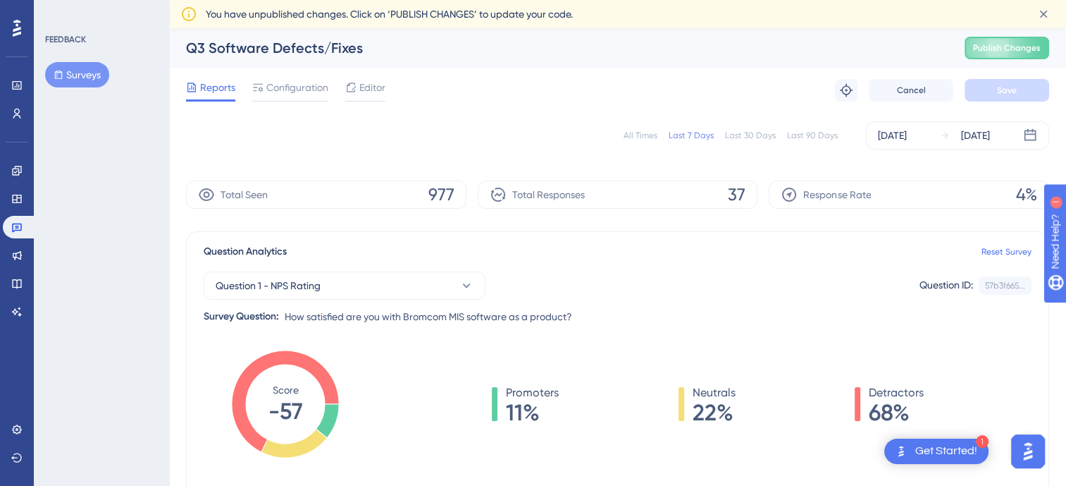
click at [657, 138] on div "All Times" at bounding box center [641, 135] width 34 height 11
click at [697, 137] on div "Last 7 Days" at bounding box center [691, 135] width 45 height 11
click at [310, 89] on span "Configuration" at bounding box center [297, 87] width 62 height 17
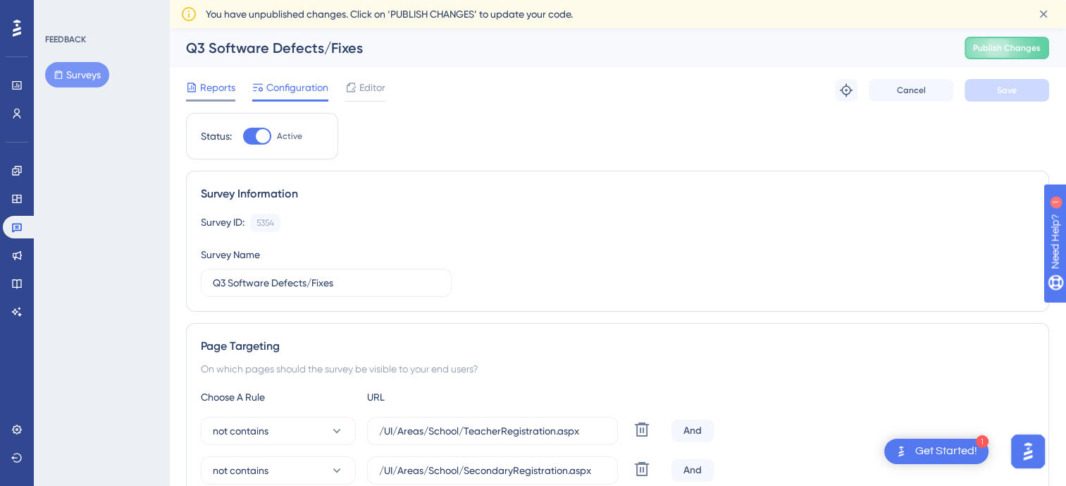
click at [187, 93] on div at bounding box center [191, 87] width 11 height 17
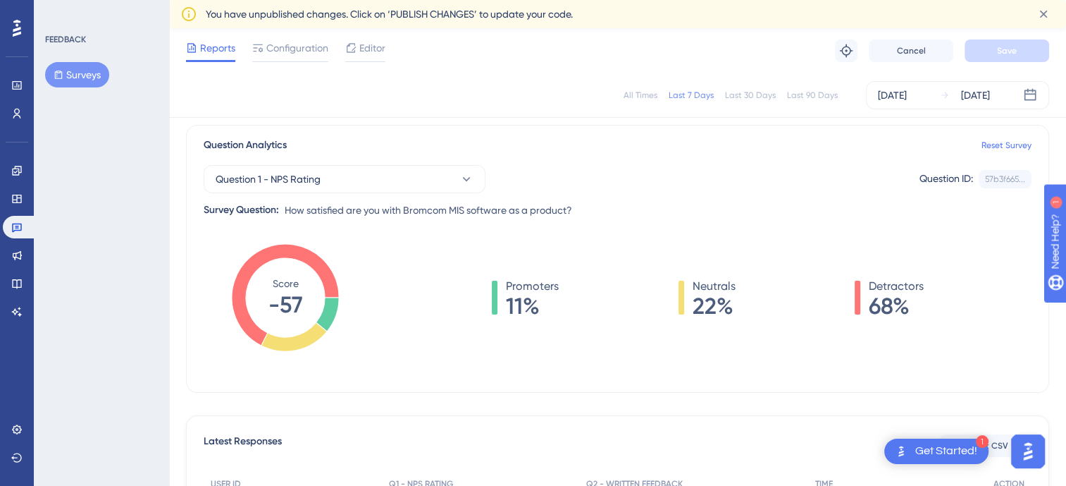
scroll to position [70, 0]
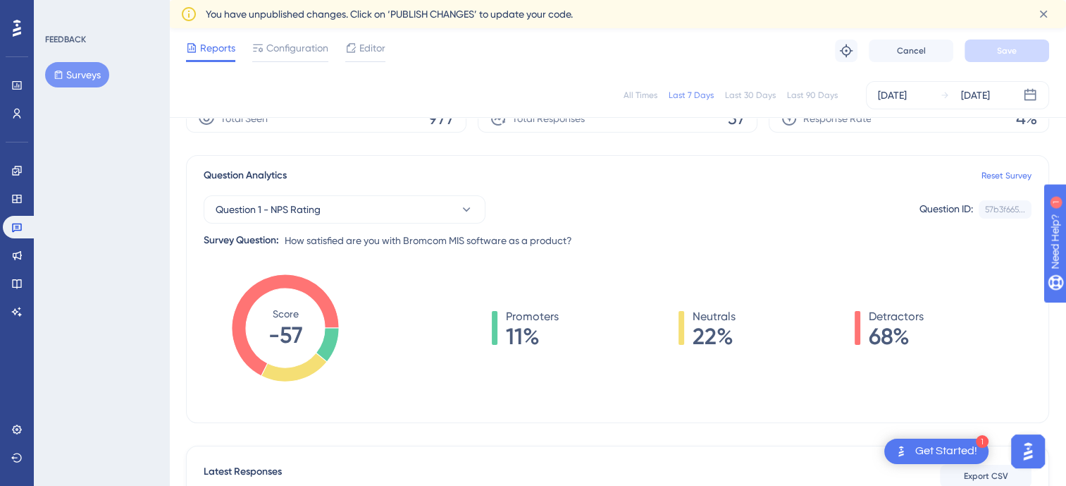
click at [650, 97] on div "All Times" at bounding box center [641, 95] width 34 height 11
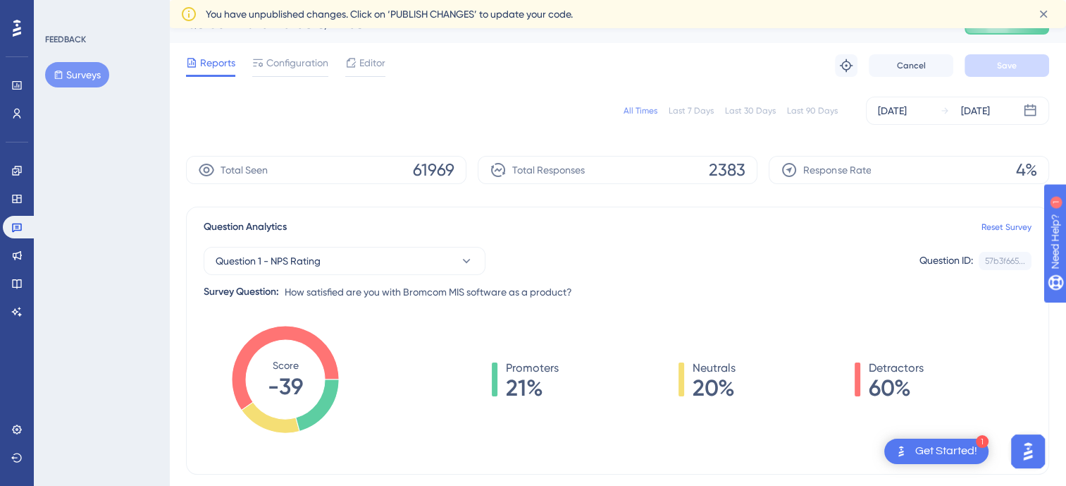
scroll to position [0, 0]
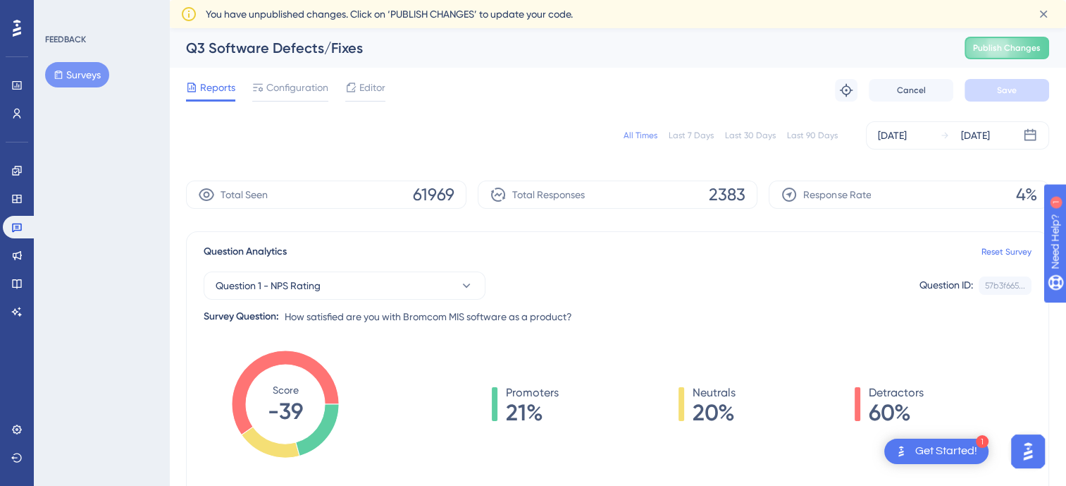
click at [94, 73] on button "Surveys" at bounding box center [77, 74] width 64 height 25
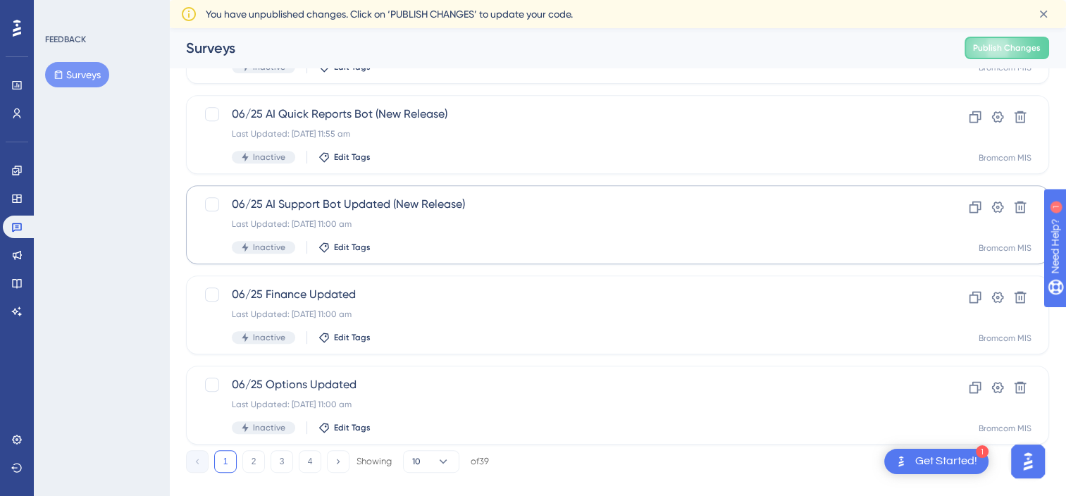
scroll to position [598, 0]
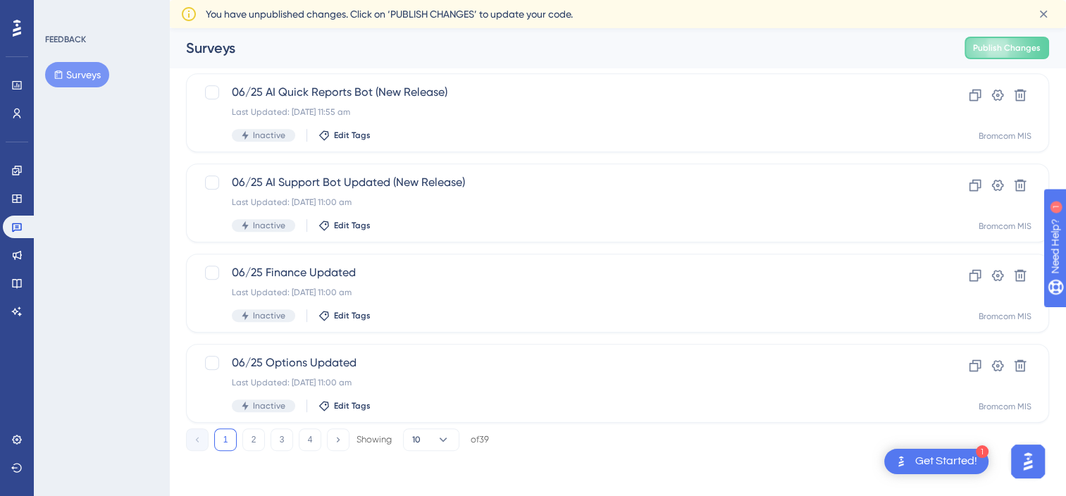
click at [297, 441] on div "1 2 3 4 Showing 10 of 39" at bounding box center [337, 440] width 303 height 23
click at [304, 441] on button "4" at bounding box center [310, 440] width 23 height 23
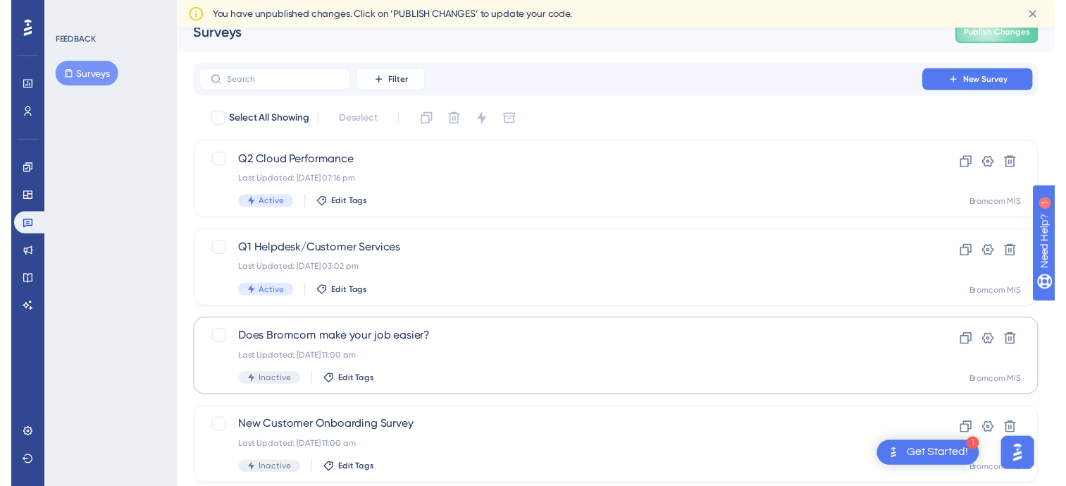
scroll to position [0, 0]
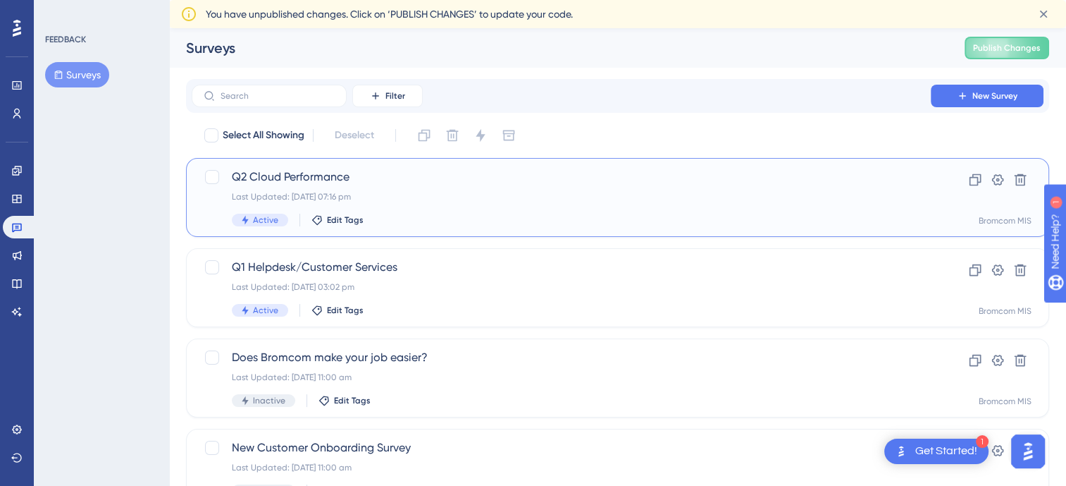
click at [288, 172] on span "Q2 Cloud Performance" at bounding box center [561, 176] width 659 height 17
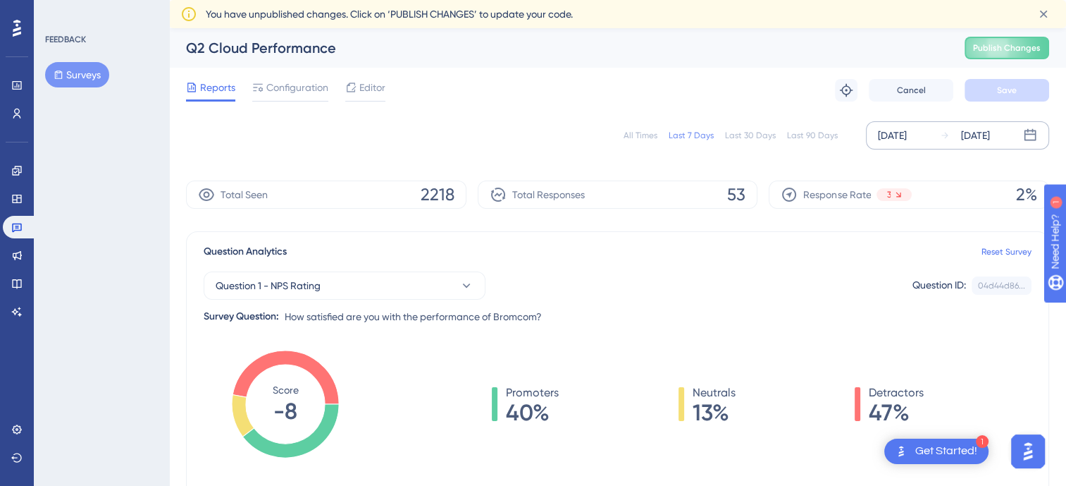
click at [913, 122] on div "[DATE] [DATE]" at bounding box center [957, 135] width 183 height 28
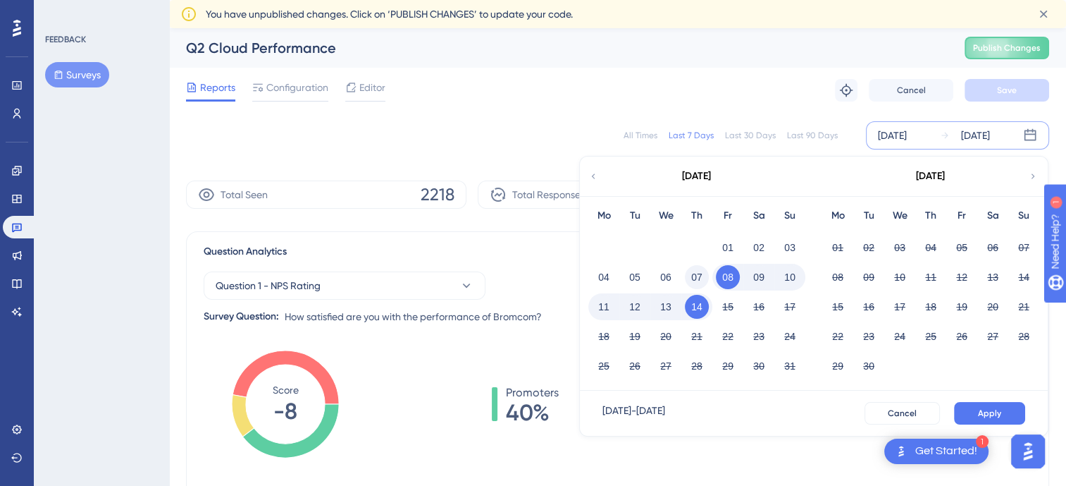
click at [696, 272] on button "07" at bounding box center [697, 277] width 24 height 24
click at [979, 407] on span "Apply" at bounding box center [989, 412] width 23 height 11
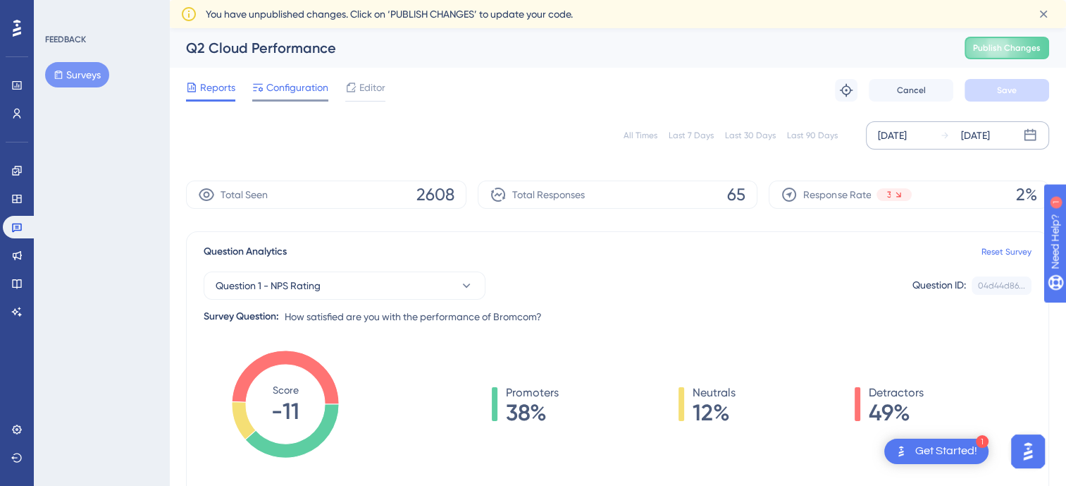
click at [316, 91] on span "Configuration" at bounding box center [297, 87] width 62 height 17
